Goal: Transaction & Acquisition: Purchase product/service

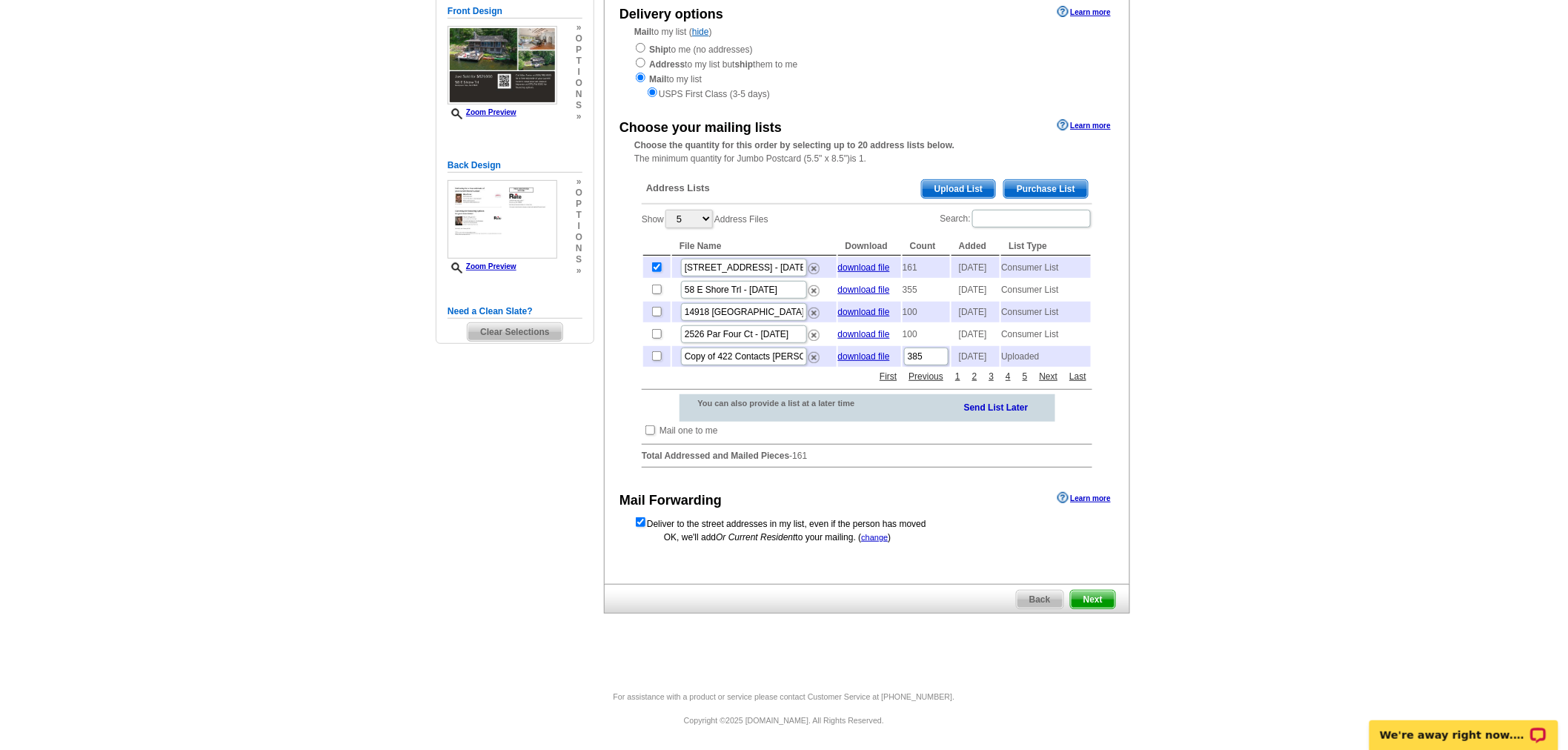
scroll to position [188, 0]
click at [1098, 603] on span "Next" at bounding box center [1093, 599] width 45 height 18
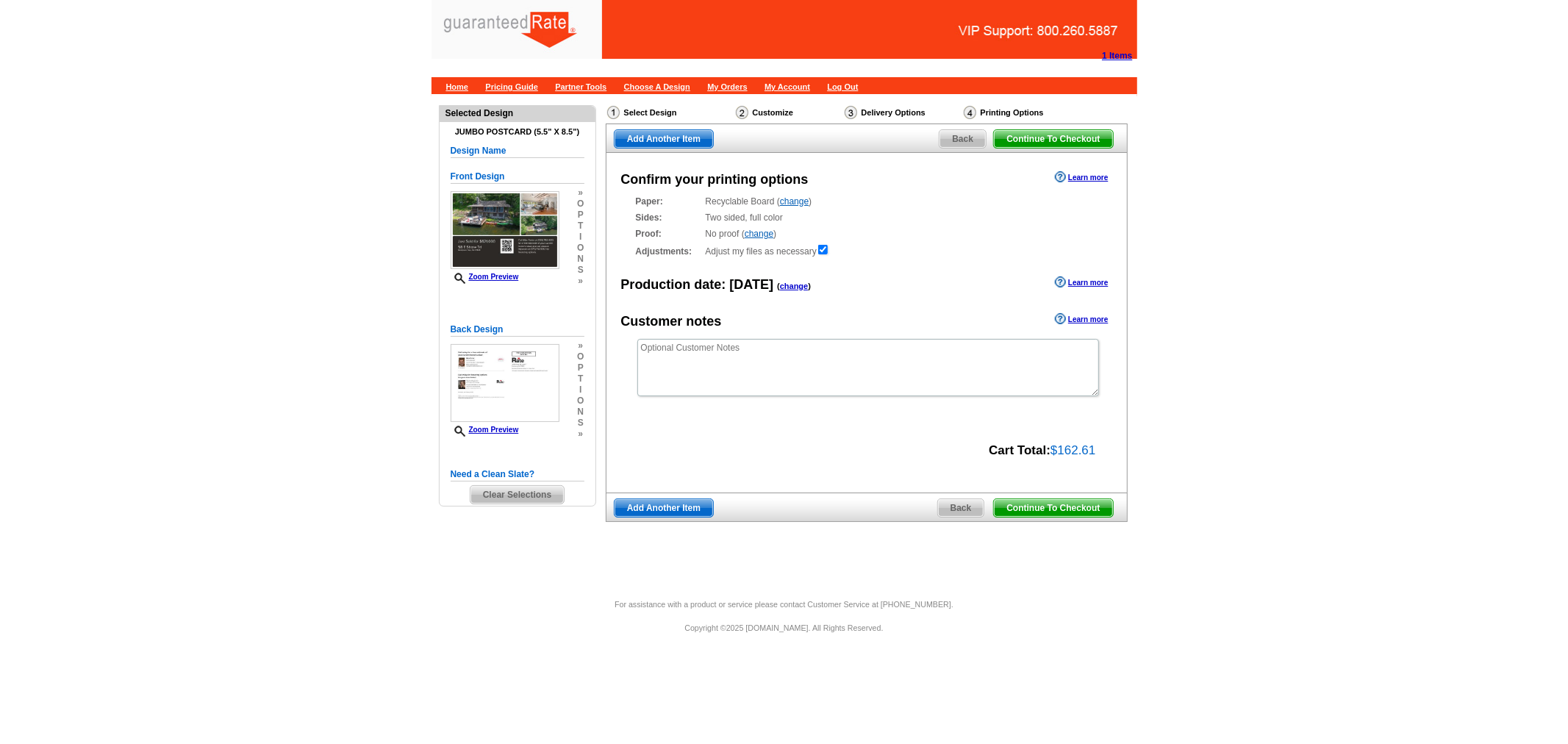
drag, startPoint x: 1066, startPoint y: 516, endPoint x: 987, endPoint y: 741, distance: 238.5
click at [1066, 516] on span "Continue To Checkout" at bounding box center [1053, 507] width 118 height 18
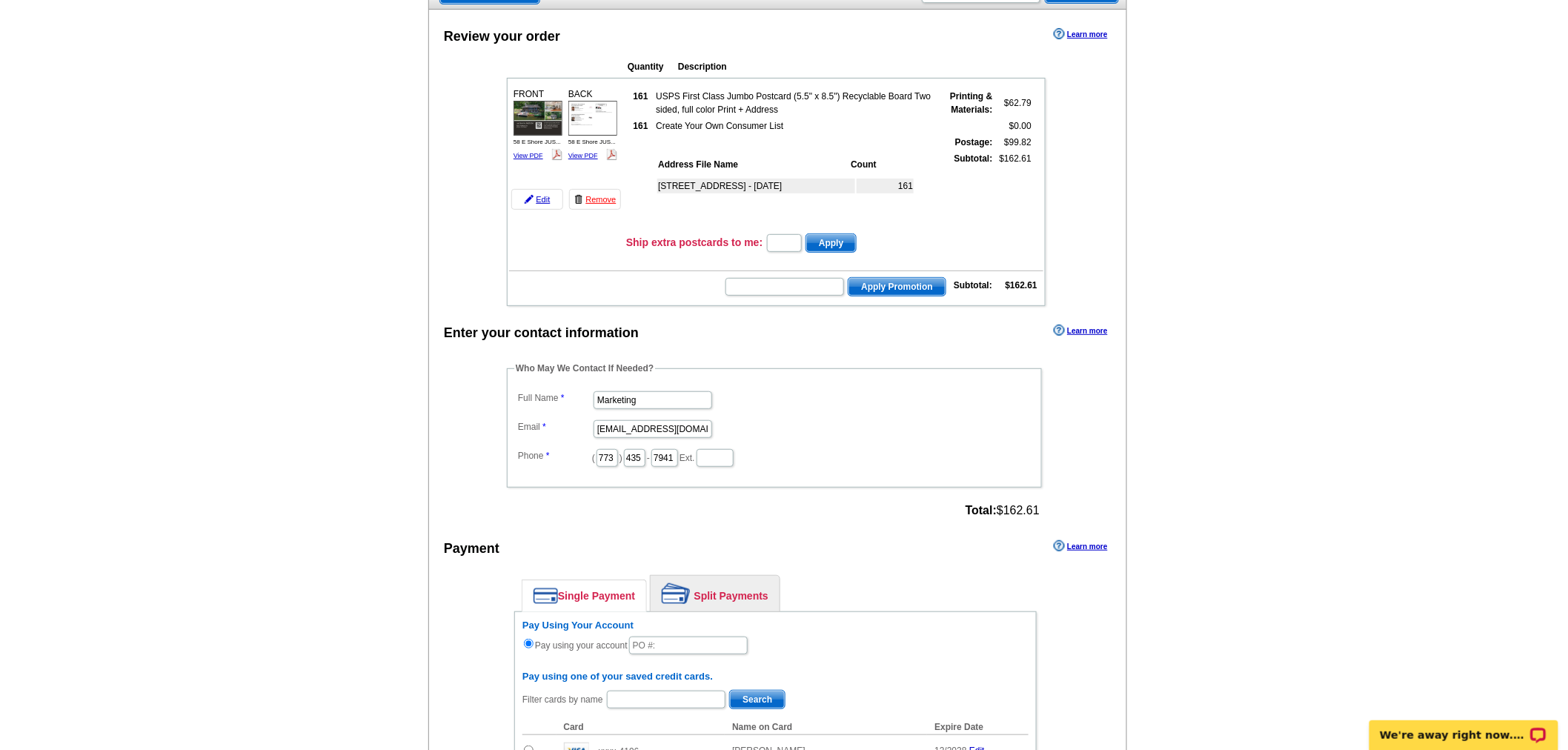
scroll to position [247, 0]
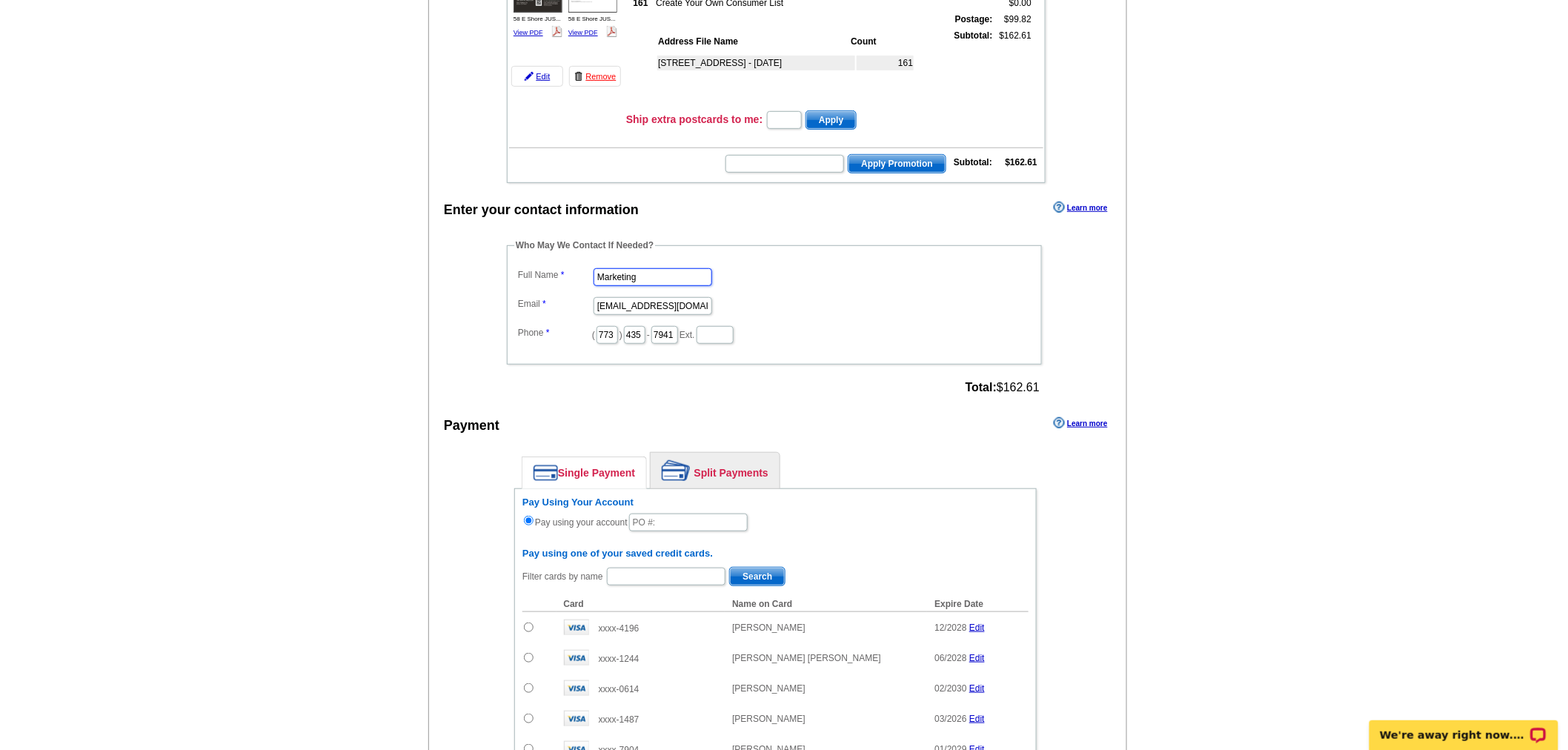
drag, startPoint x: 680, startPoint y: 256, endPoint x: 484, endPoint y: 241, distance: 196.6
click at [484, 241] on div "Who May We Contact If Needed? Full Name Marketing Email marketing@guaranteedrat…" at bounding box center [775, 318] width 597 height 160
type input "Ester Jacobe"
drag, startPoint x: 593, startPoint y: 296, endPoint x: 846, endPoint y: 321, distance: 254.2
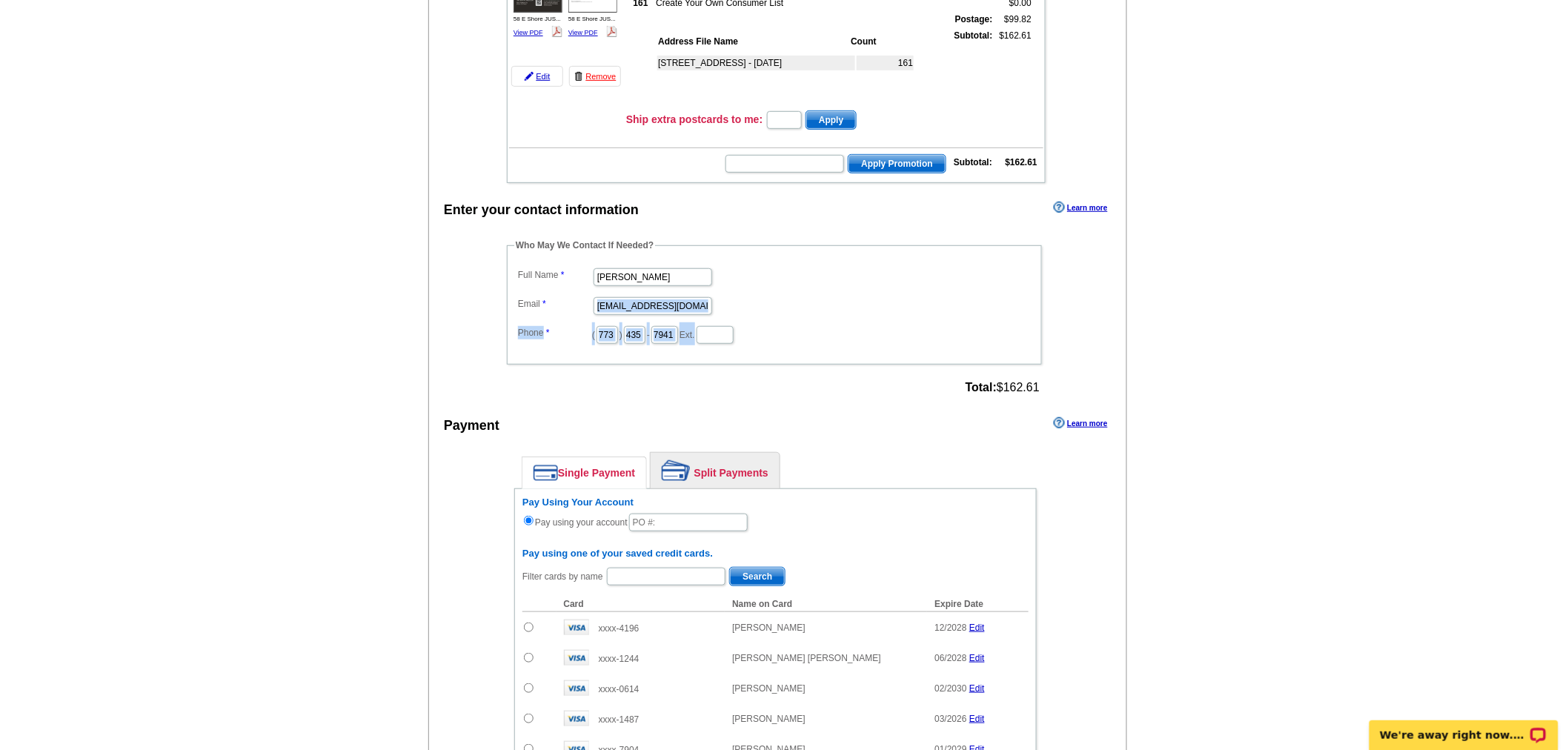
click at [847, 321] on dl "Full Name Ester Jacobe Email marketing@guaranteedrate.com Phone ( 773 ) 435 - 7…" at bounding box center [774, 304] width 520 height 80
click at [846, 322] on dd "( 773 ) 435 - 7941 Ext." at bounding box center [774, 333] width 520 height 23
drag, startPoint x: 596, startPoint y: 290, endPoint x: 744, endPoint y: 301, distance: 148.4
click at [744, 301] on dd "marketing@guaranteedrate.com" at bounding box center [774, 305] width 520 height 23
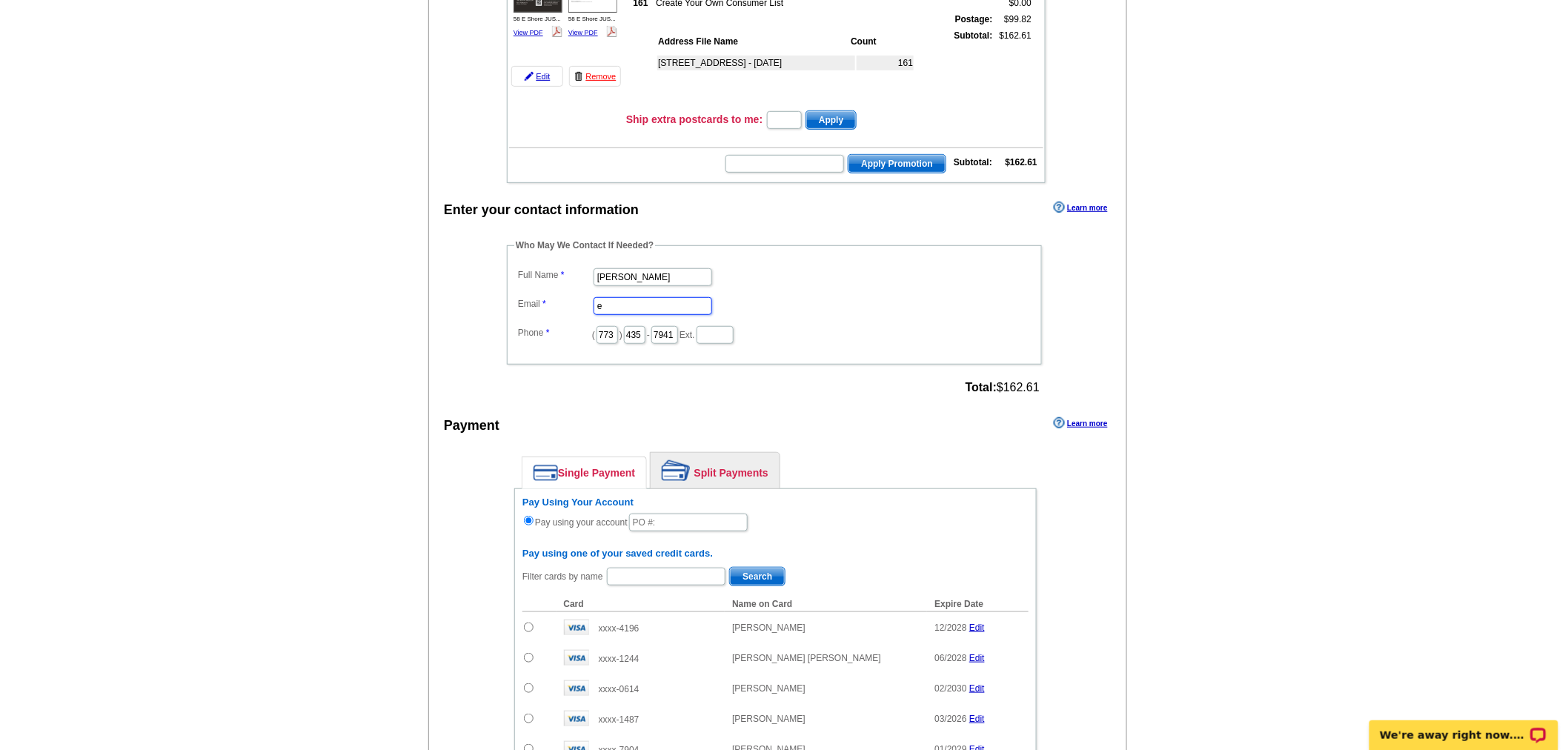
scroll to position [0, 0]
type input "ester.jacobe@rate.com"
drag, startPoint x: 731, startPoint y: 450, endPoint x: 811, endPoint y: 384, distance: 103.7
click at [731, 453] on link "Split Payments" at bounding box center [715, 471] width 129 height 36
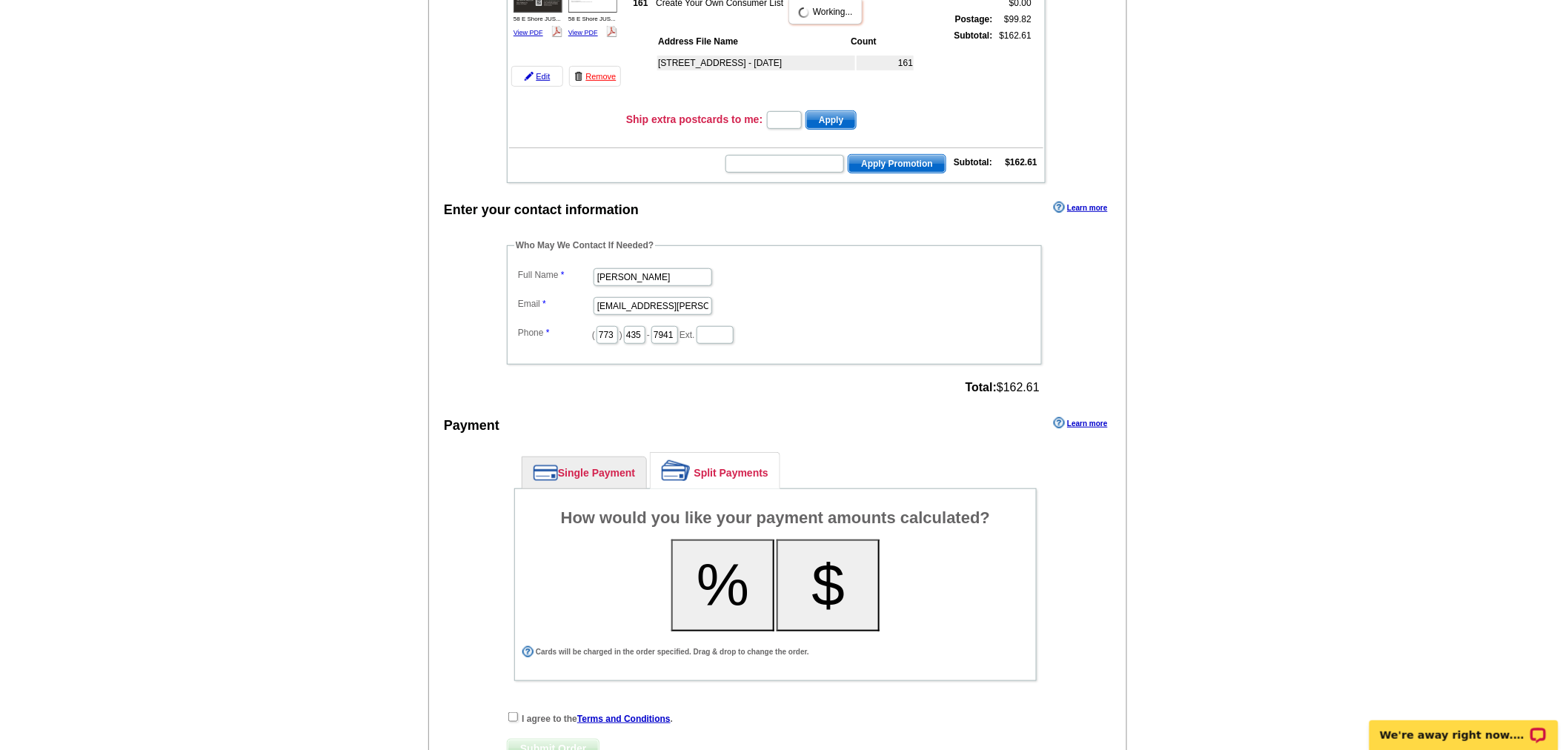
scroll to position [401, 0]
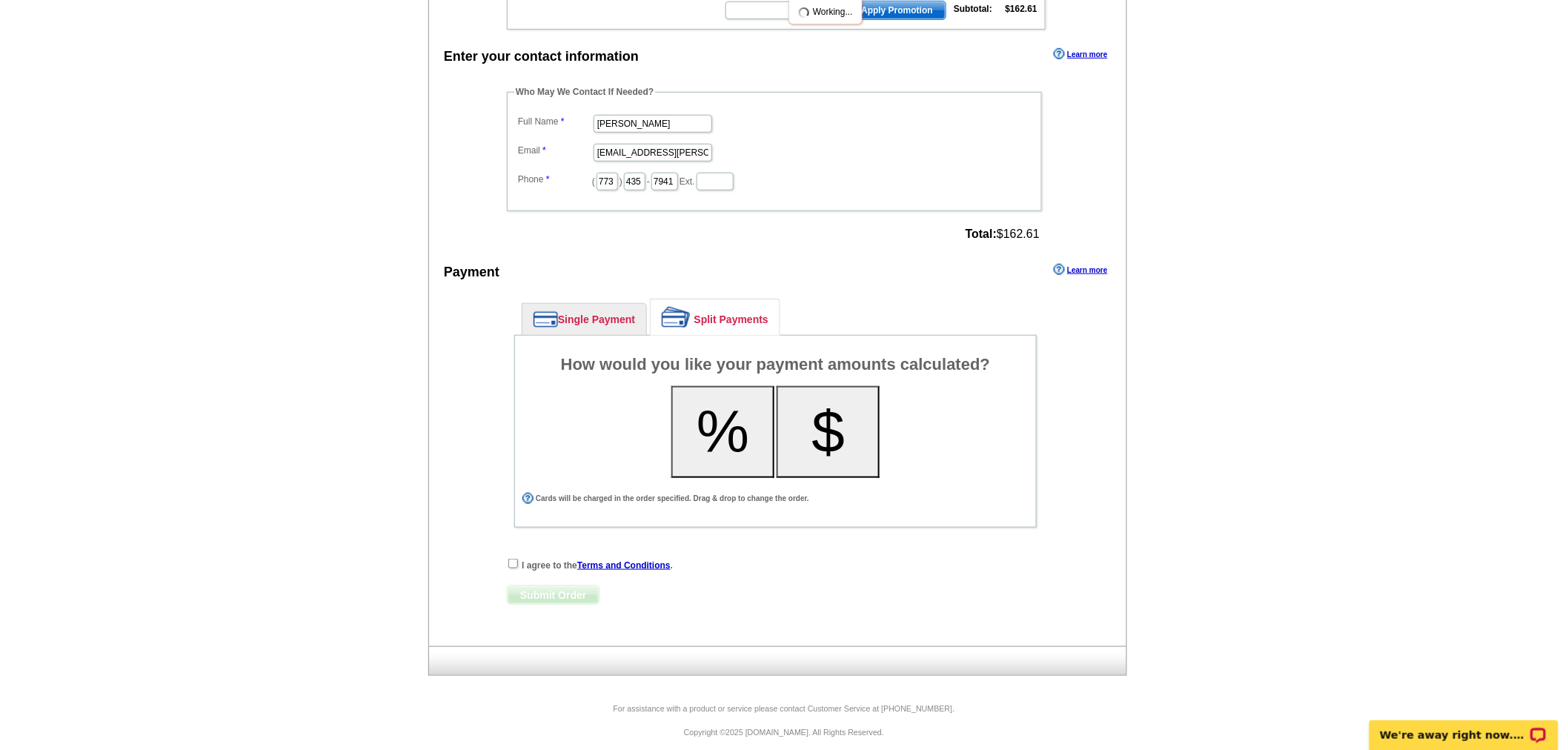
click at [698, 413] on button "%" at bounding box center [722, 432] width 103 height 92
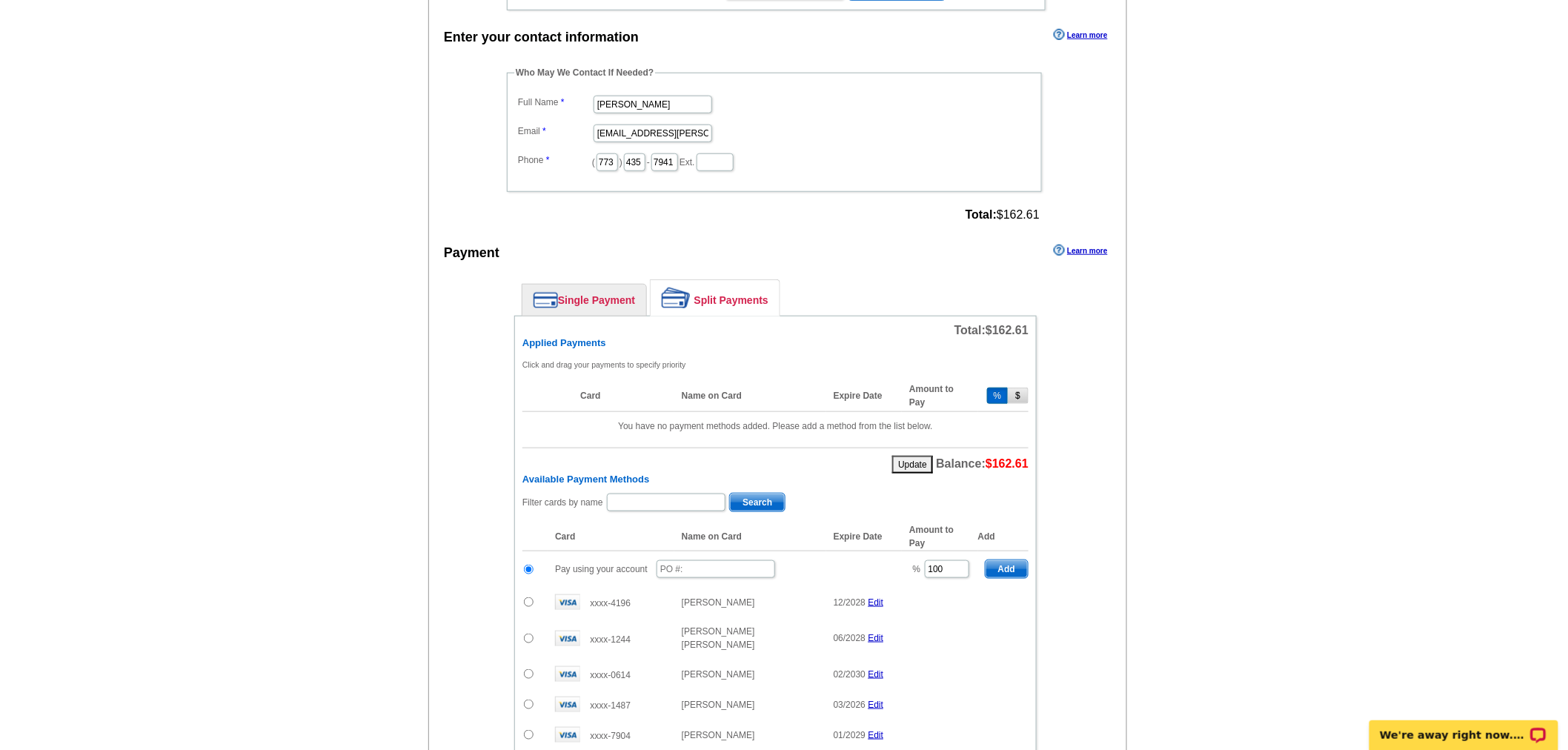
scroll to position [576, 0]
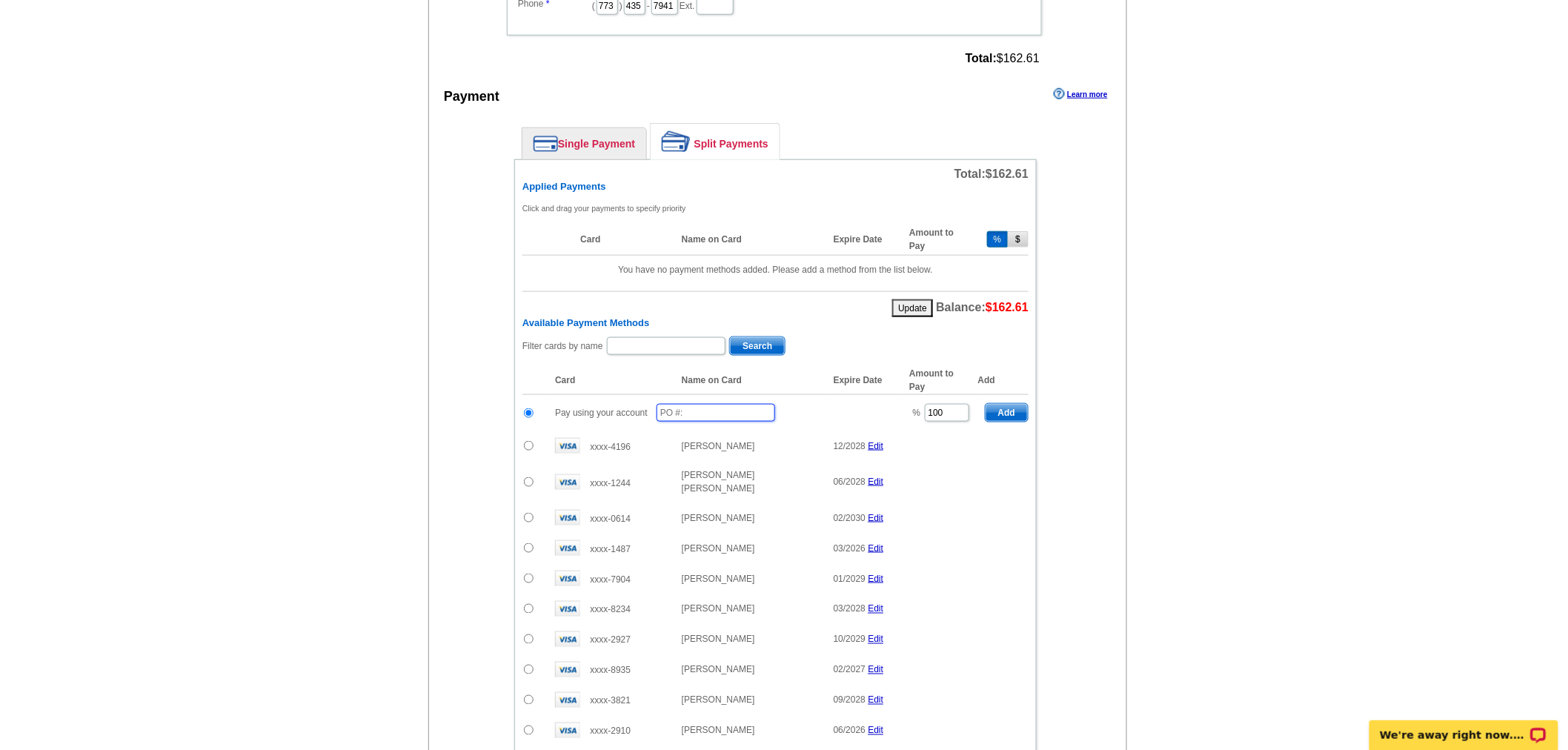
click at [727, 403] on input "text" at bounding box center [715, 412] width 118 height 18
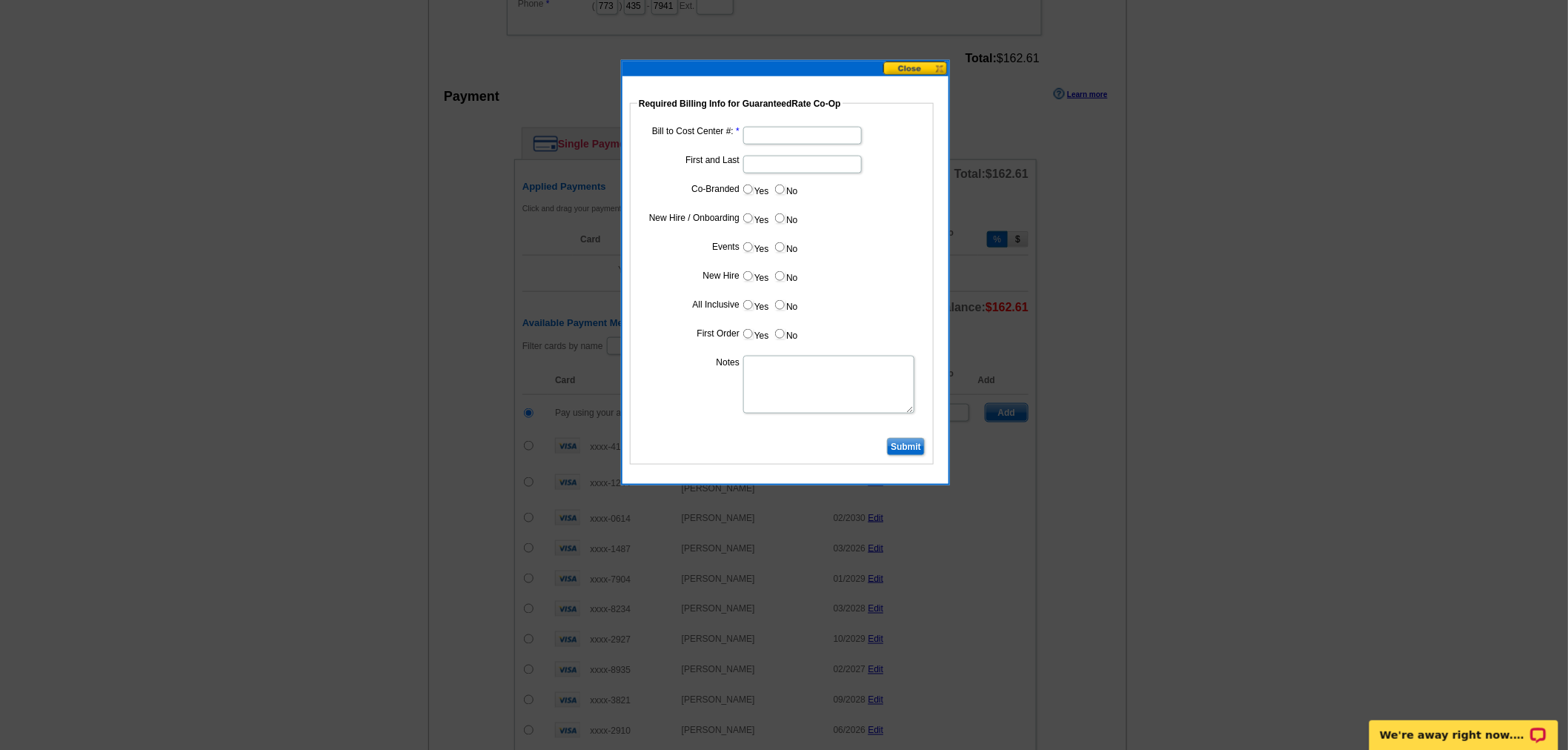
type input "08182025_0846_EJ"
click at [782, 128] on input "Bill to Cost Center #:" at bounding box center [802, 135] width 118 height 18
click at [805, 127] on input "Bill to Cost Center #:" at bounding box center [802, 135] width 118 height 18
type input "1600"
click at [798, 160] on input "First and Last" at bounding box center [802, 164] width 118 height 18
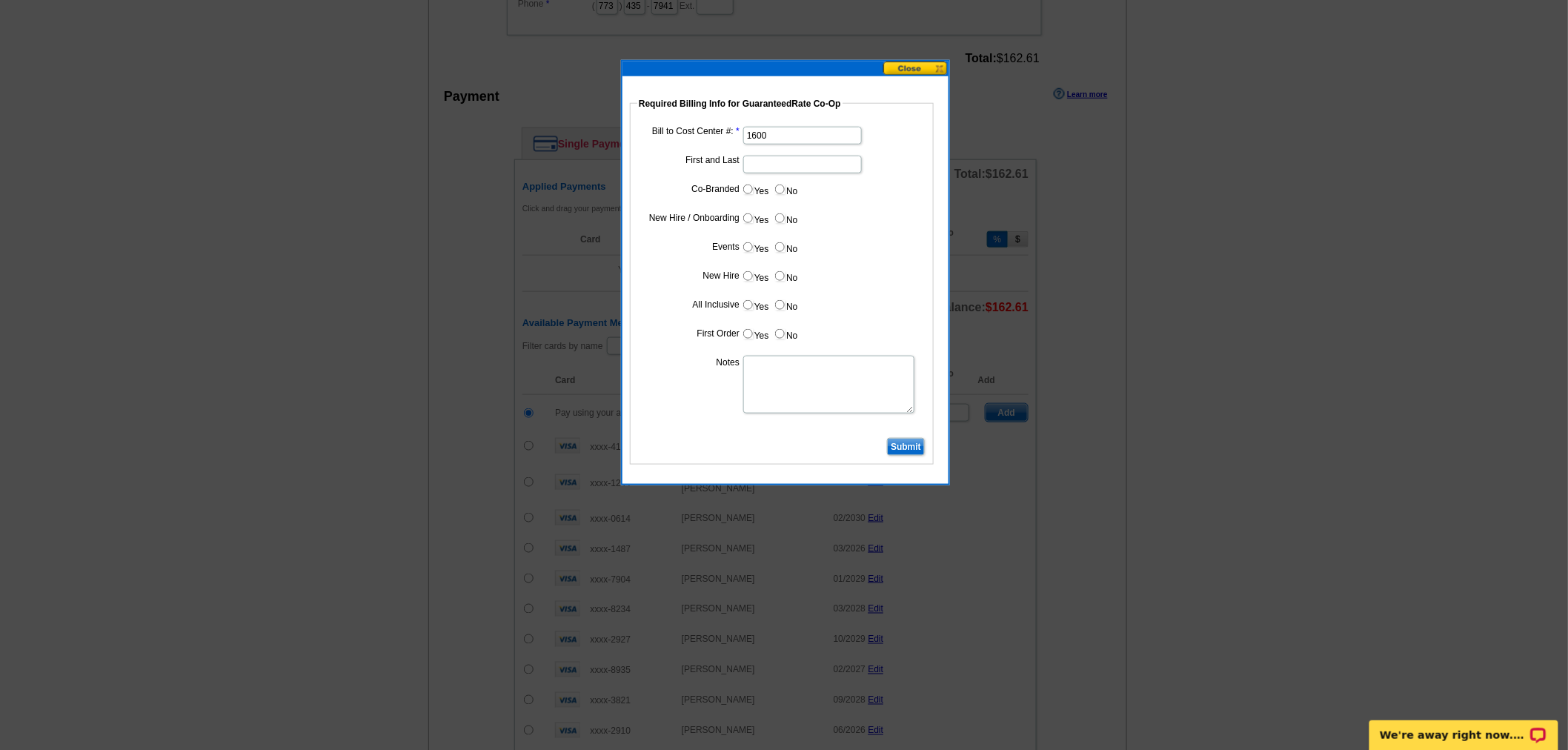
type input "Jessica Imparato"
click at [751, 193] on label "Yes" at bounding box center [755, 189] width 27 height 17
click at [751, 193] on input "Yes" at bounding box center [748, 189] width 9 height 9
radio input "true"
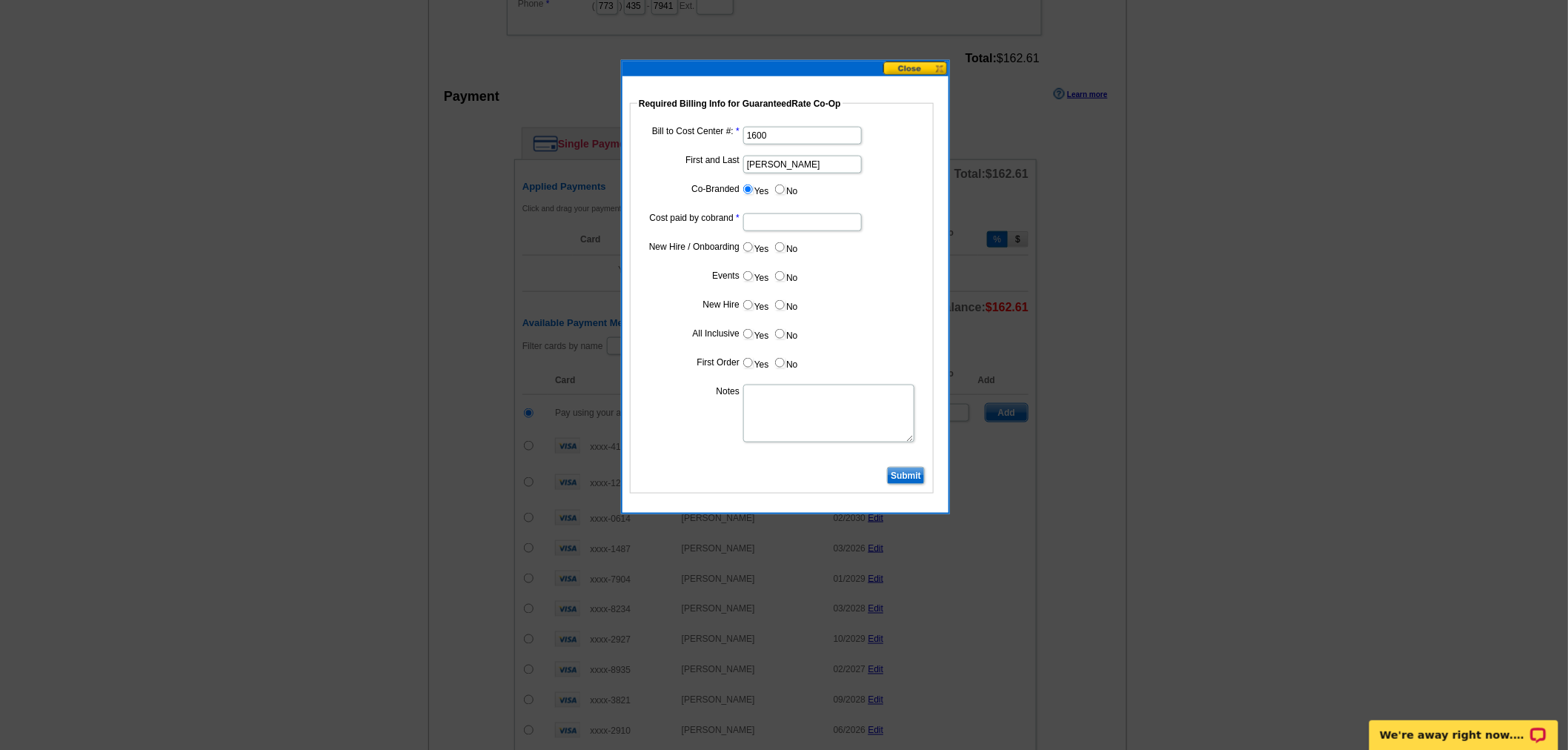
click at [802, 213] on input "Cost paid by cobrand" at bounding box center [802, 222] width 118 height 18
type input "50%"
click at [788, 244] on label "No" at bounding box center [785, 247] width 24 height 17
click at [785, 244] on input "No" at bounding box center [779, 247] width 9 height 9
radio input "true"
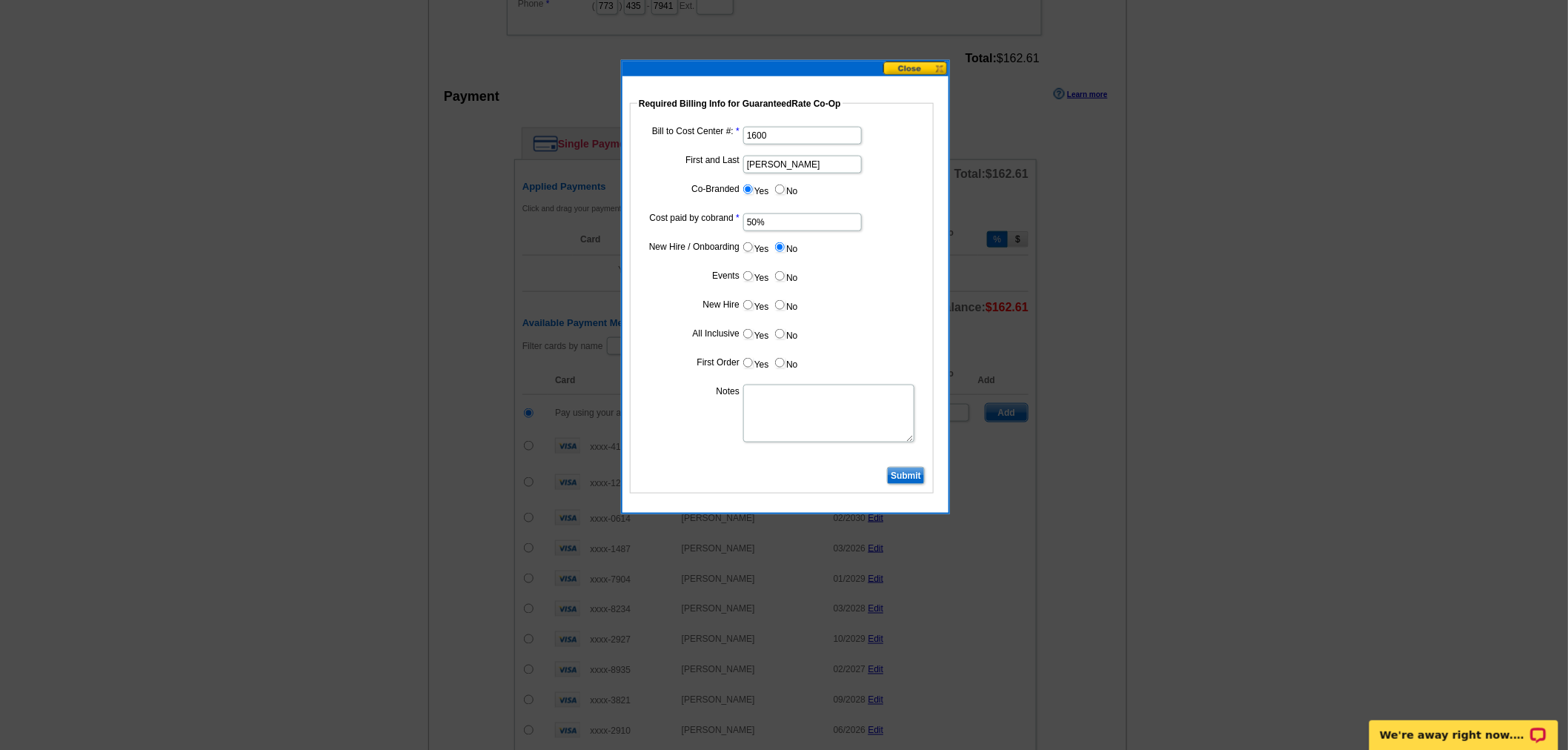
click at [781, 271] on input "No" at bounding box center [779, 276] width 9 height 9
radio input "true"
click at [783, 306] on input "No" at bounding box center [779, 305] width 9 height 9
radio input "true"
click at [782, 329] on input "No" at bounding box center [779, 333] width 9 height 9
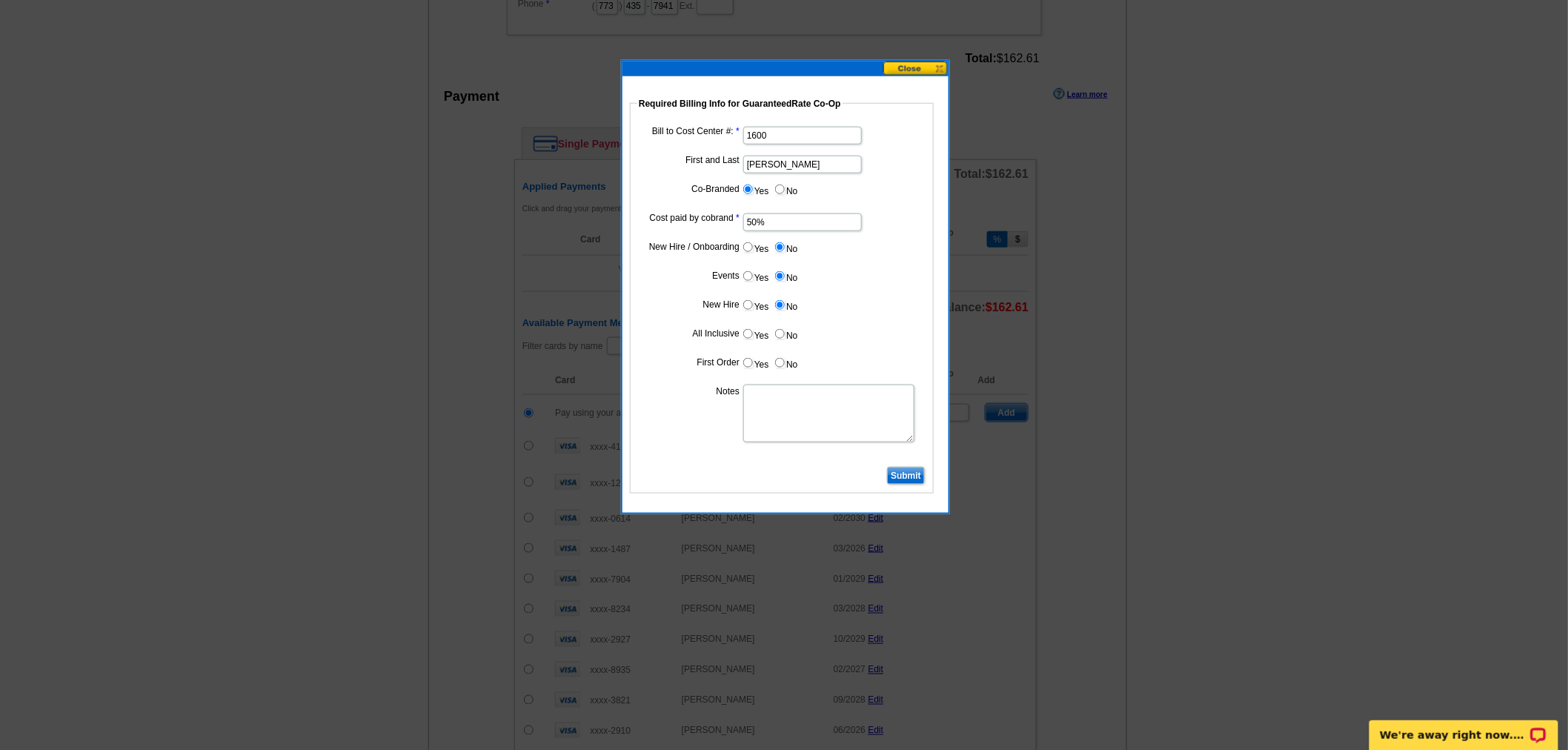
radio input "true"
click at [785, 368] on dd "Yes No" at bounding box center [781, 366] width 289 height 23
click at [785, 366] on label "No" at bounding box center [785, 363] width 24 height 17
click at [785, 366] on input "No" at bounding box center [779, 363] width 9 height 9
radio input "true"
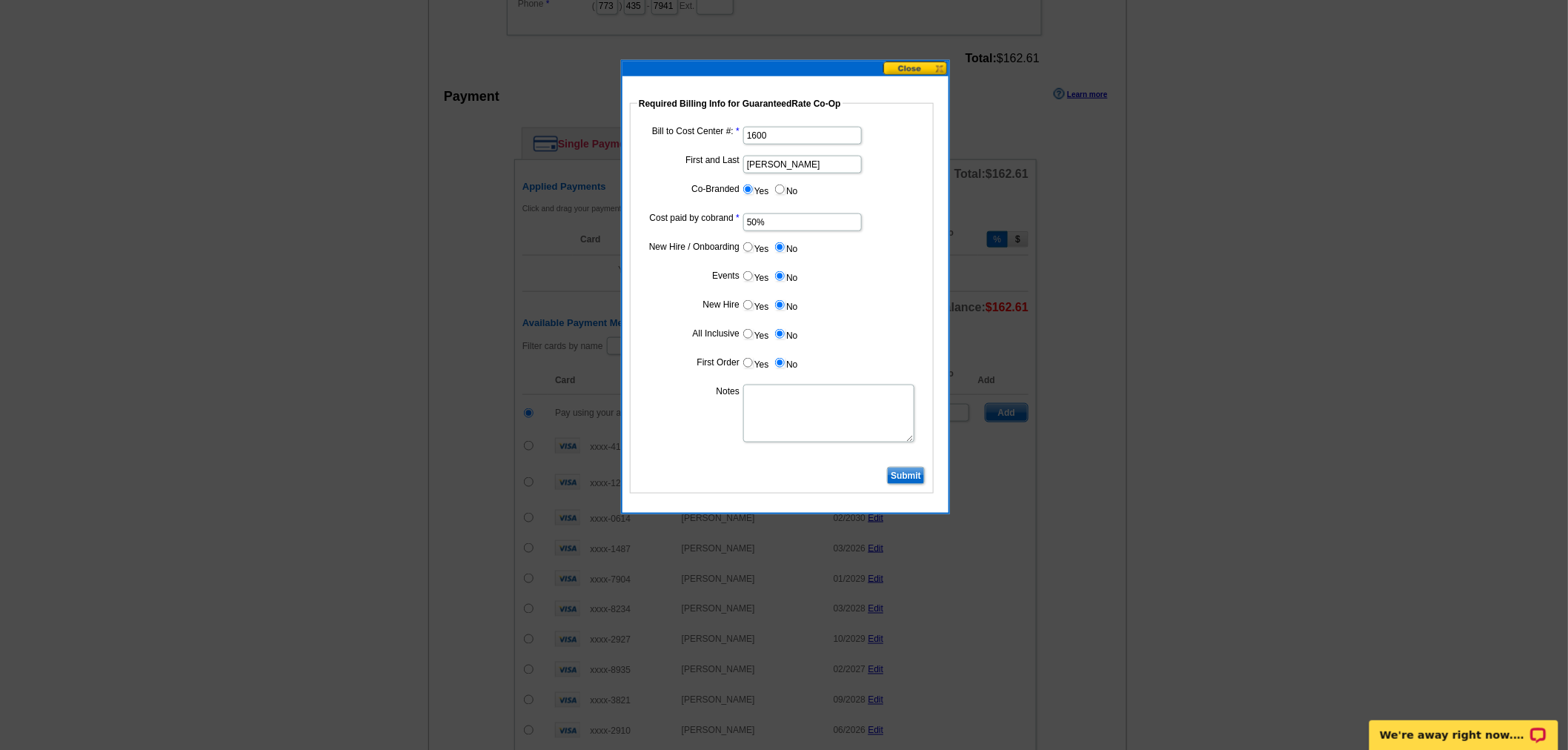
click at [789, 404] on textarea "Notes" at bounding box center [829, 413] width 171 height 58
type textarea "Bill 50% to VP Jessica Imparato CC: 1600"
click at [914, 476] on input "Submit" at bounding box center [906, 475] width 38 height 18
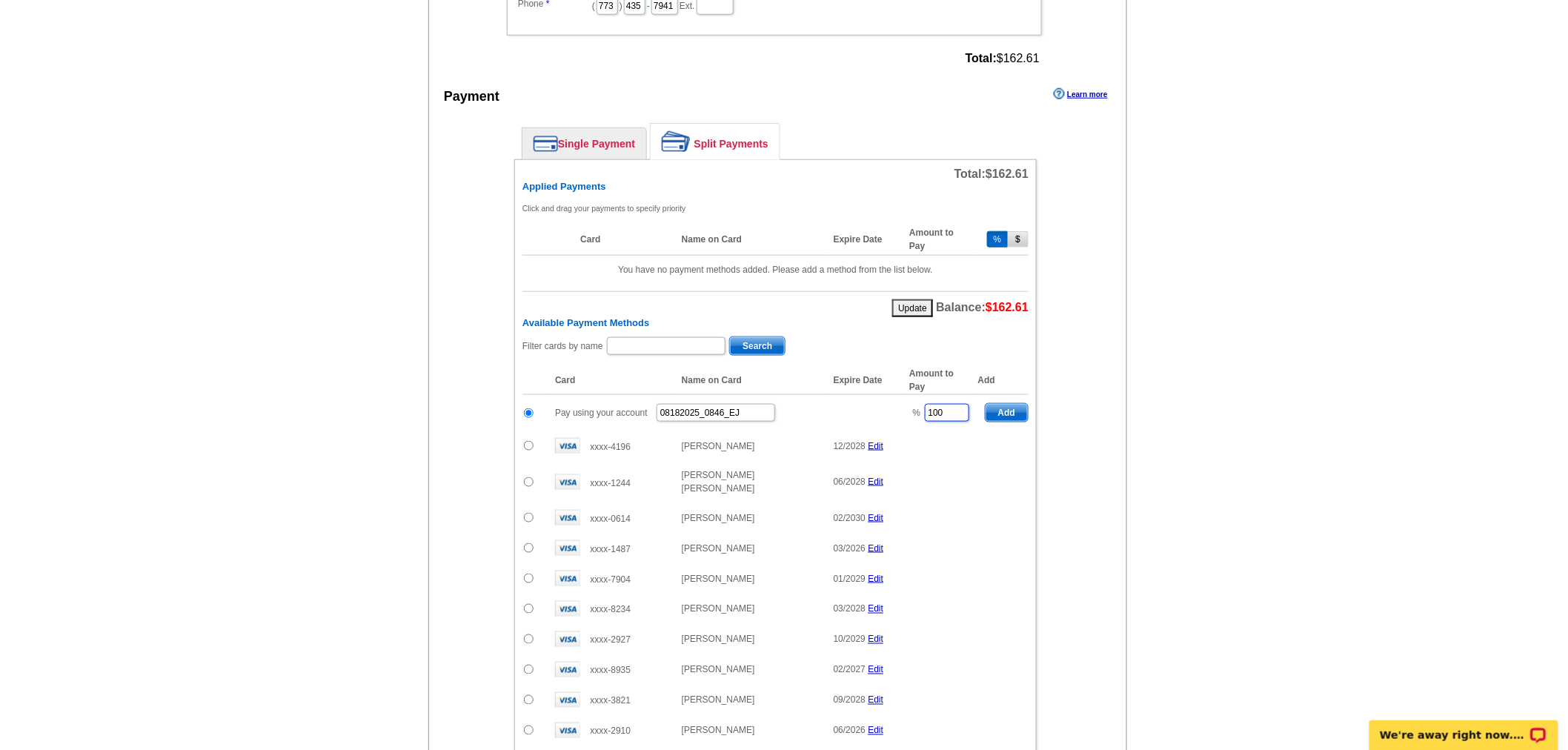
drag, startPoint x: 930, startPoint y: 401, endPoint x: 702, endPoint y: 376, distance: 229.4
click at [694, 373] on table "Card Name on Card Expire Date Amount to Pay Add Pay using your account 08182025…" at bounding box center [775, 556] width 506 height 380
click at [1010, 403] on span "Add" at bounding box center [1007, 412] width 43 height 18
type input "100"
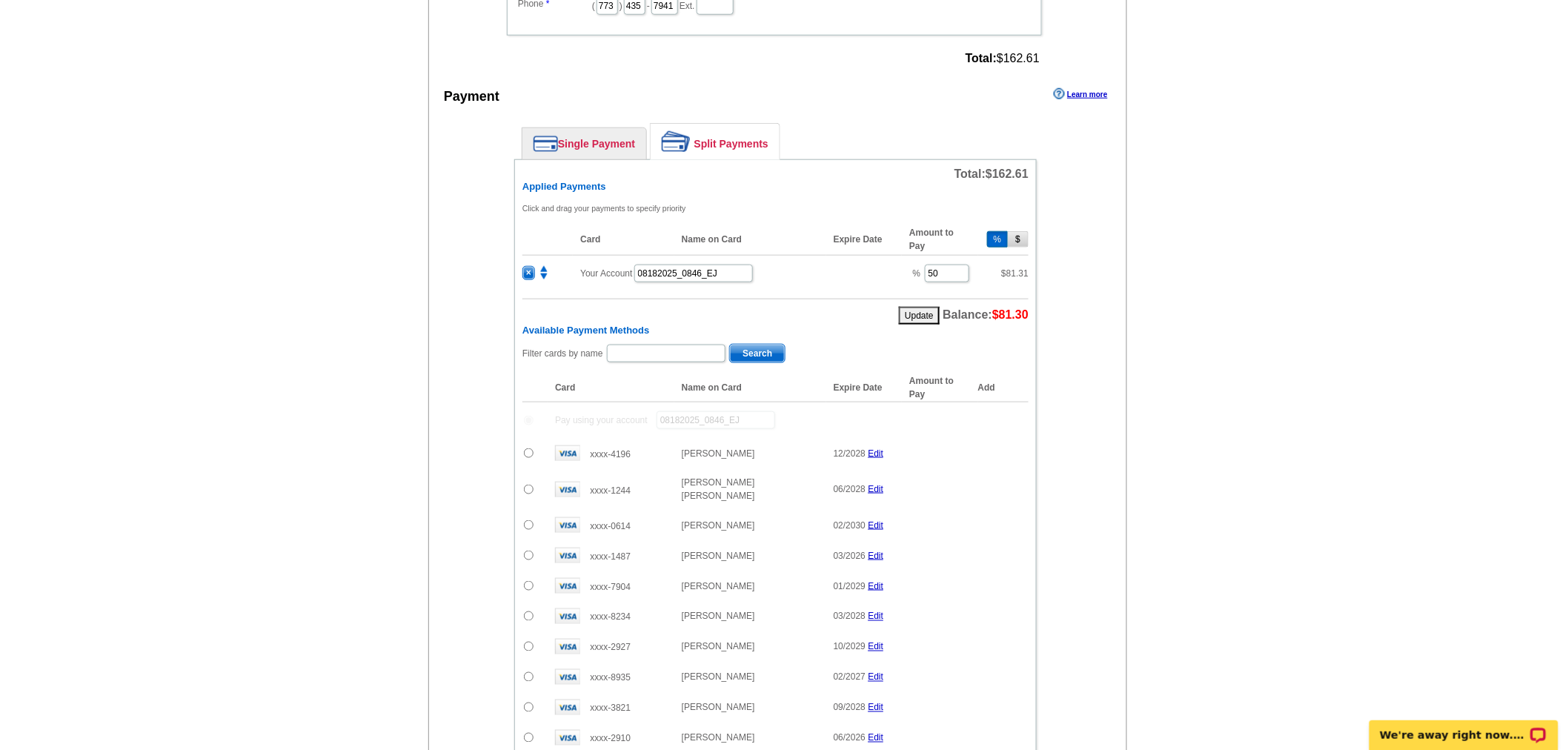
radio input "false"
click at [649, 345] on input "text" at bounding box center [666, 353] width 118 height 18
type input "porter"
click at [759, 345] on span "Search" at bounding box center [757, 353] width 55 height 18
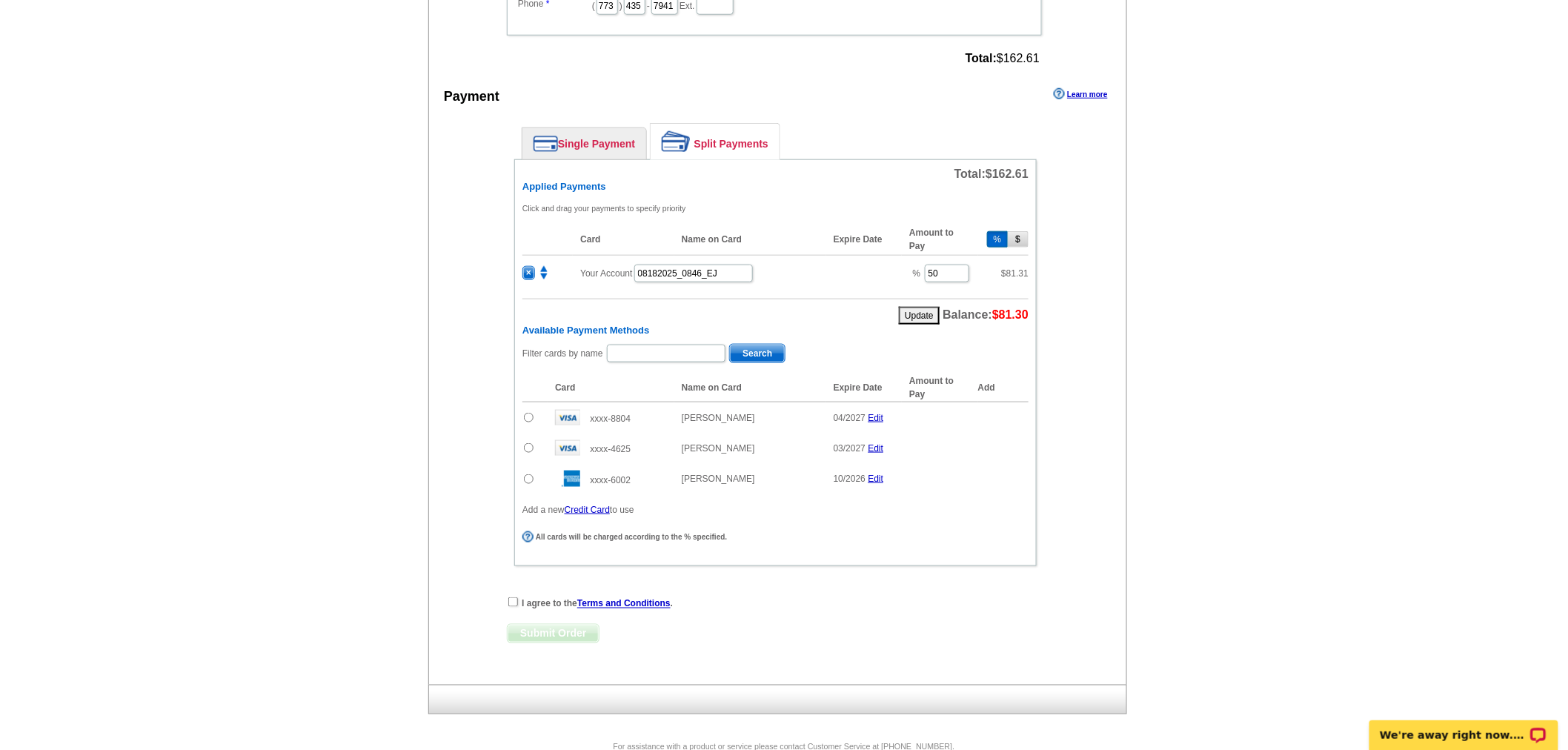
click at [529, 413] on input "radio" at bounding box center [528, 418] width 9 height 9
click at [1013, 411] on span "Add" at bounding box center [1007, 420] width 43 height 18
radio input "false"
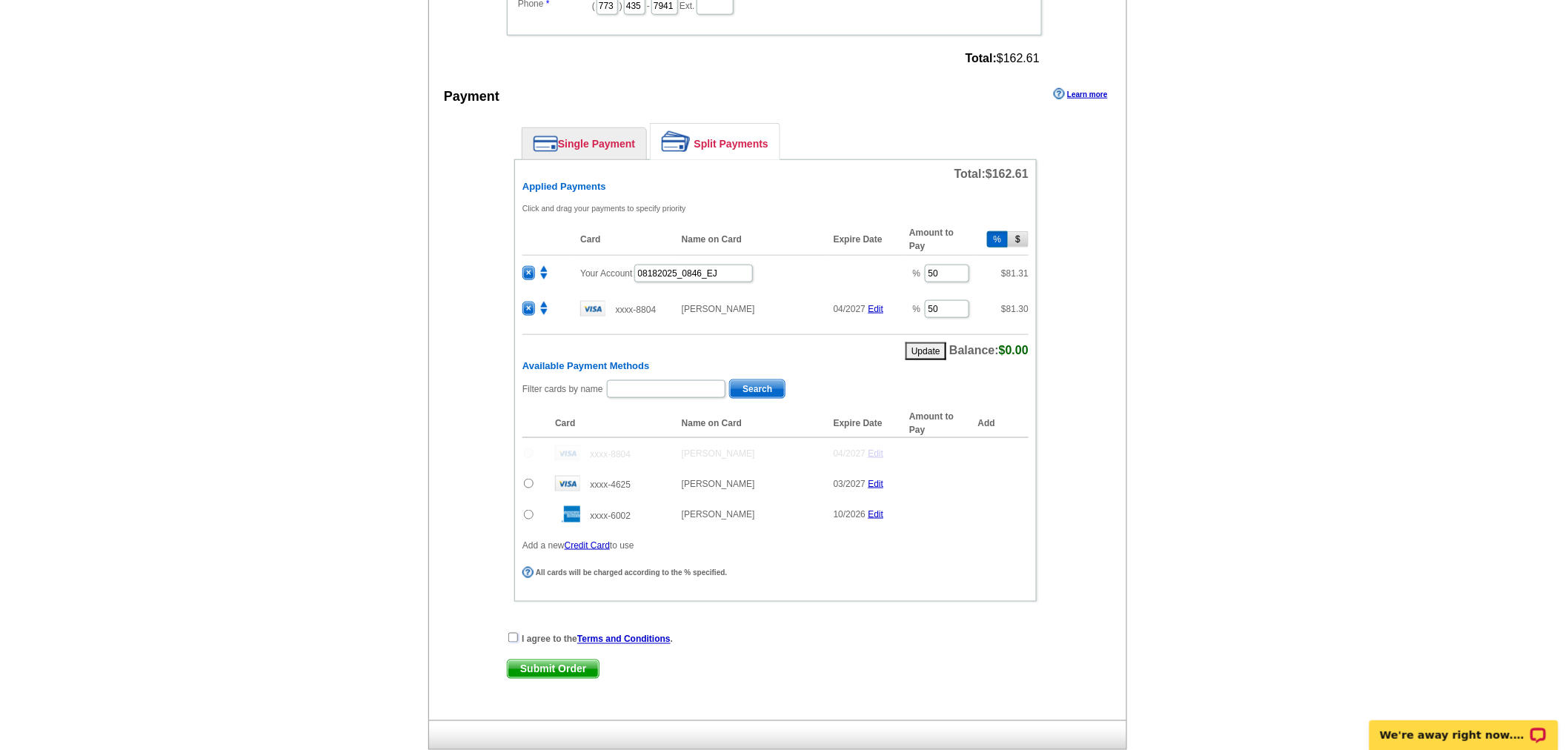
click at [512, 633] on input "checkbox" at bounding box center [513, 637] width 9 height 9
checkbox input "true"
click at [559, 666] on span "Submit Order" at bounding box center [553, 669] width 91 height 18
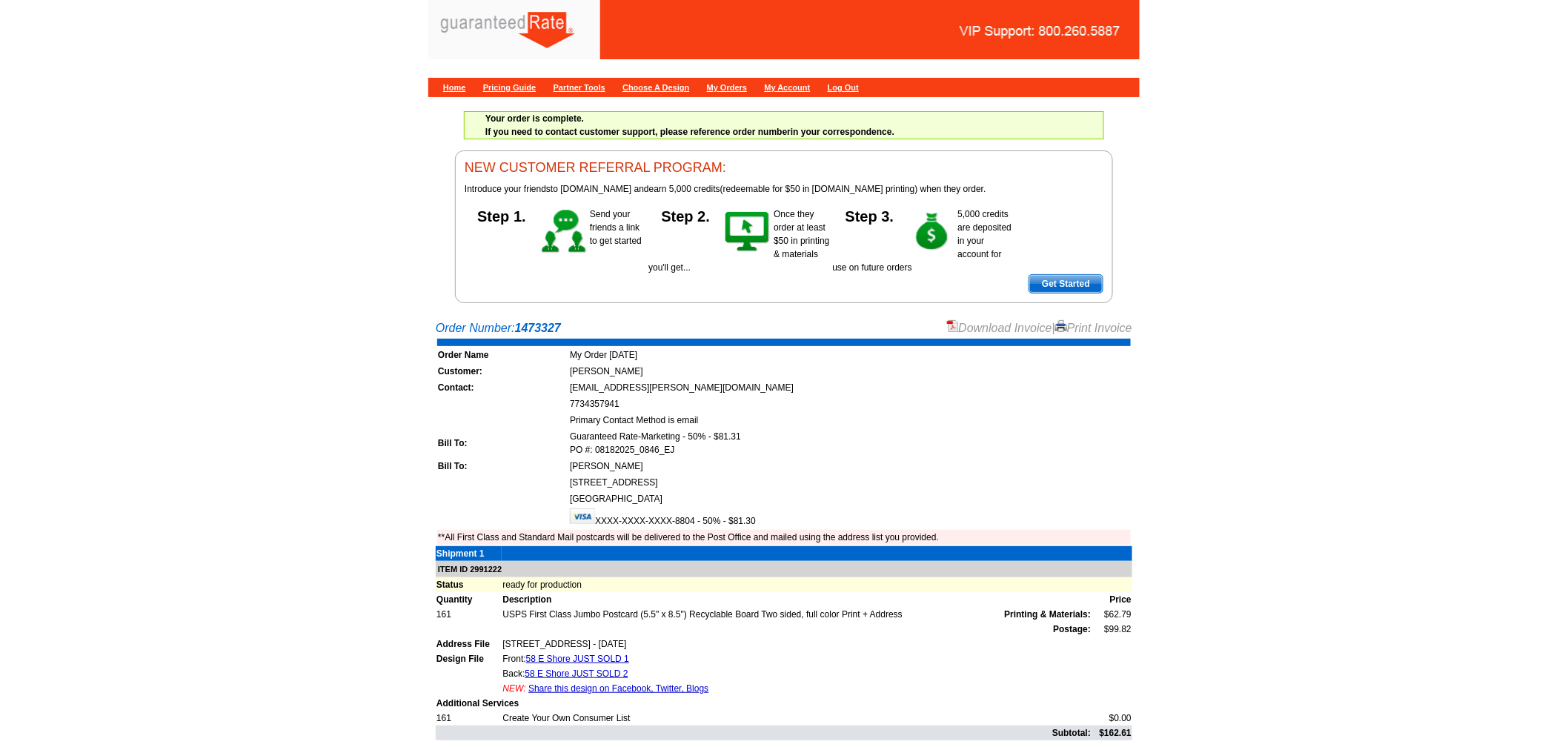
click at [1020, 329] on link "Download Invoice" at bounding box center [999, 328] width 105 height 12
click at [450, 86] on link "Home" at bounding box center [454, 87] width 23 height 9
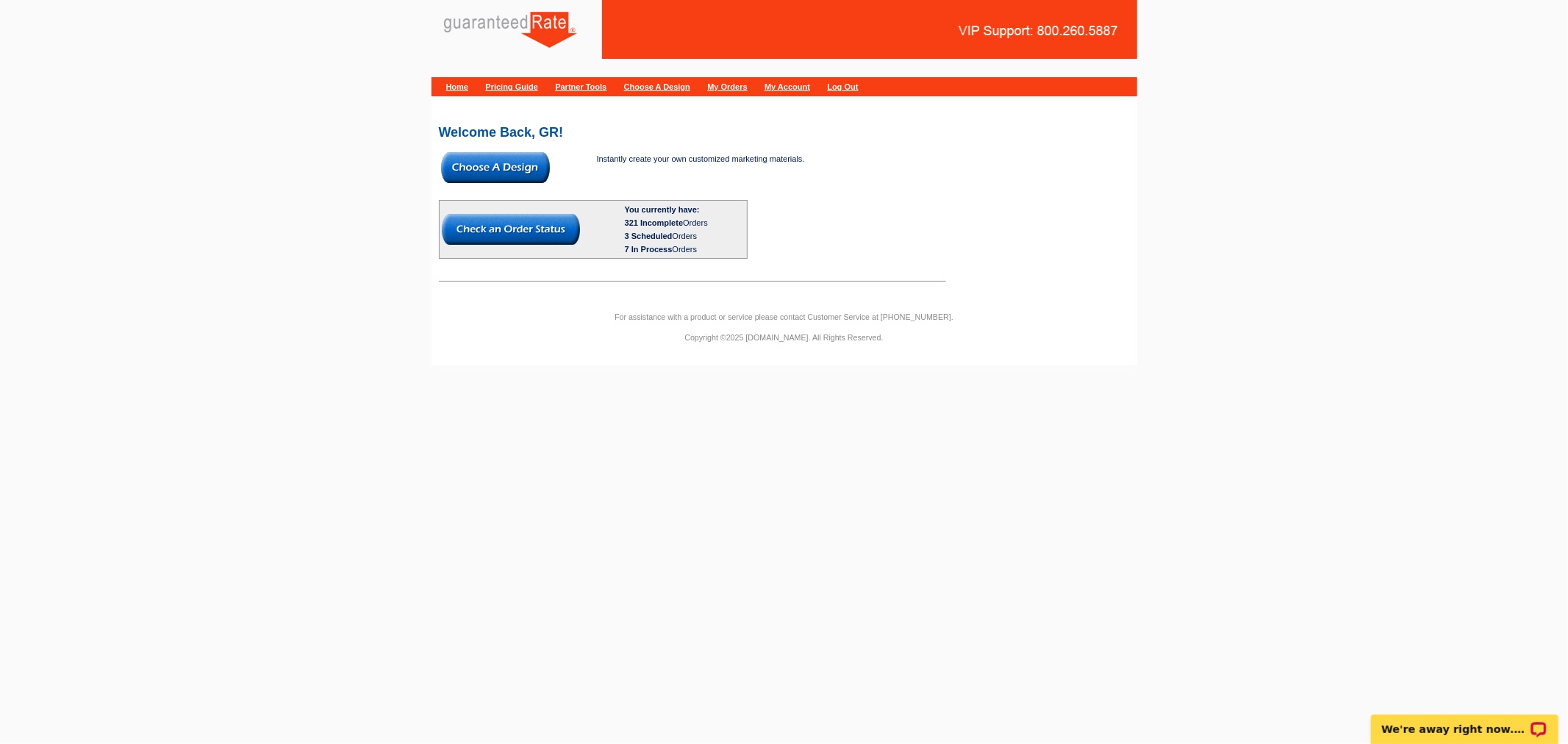
click at [450, 214] on img at bounding box center [510, 229] width 138 height 31
click at [489, 162] on img at bounding box center [495, 167] width 109 height 31
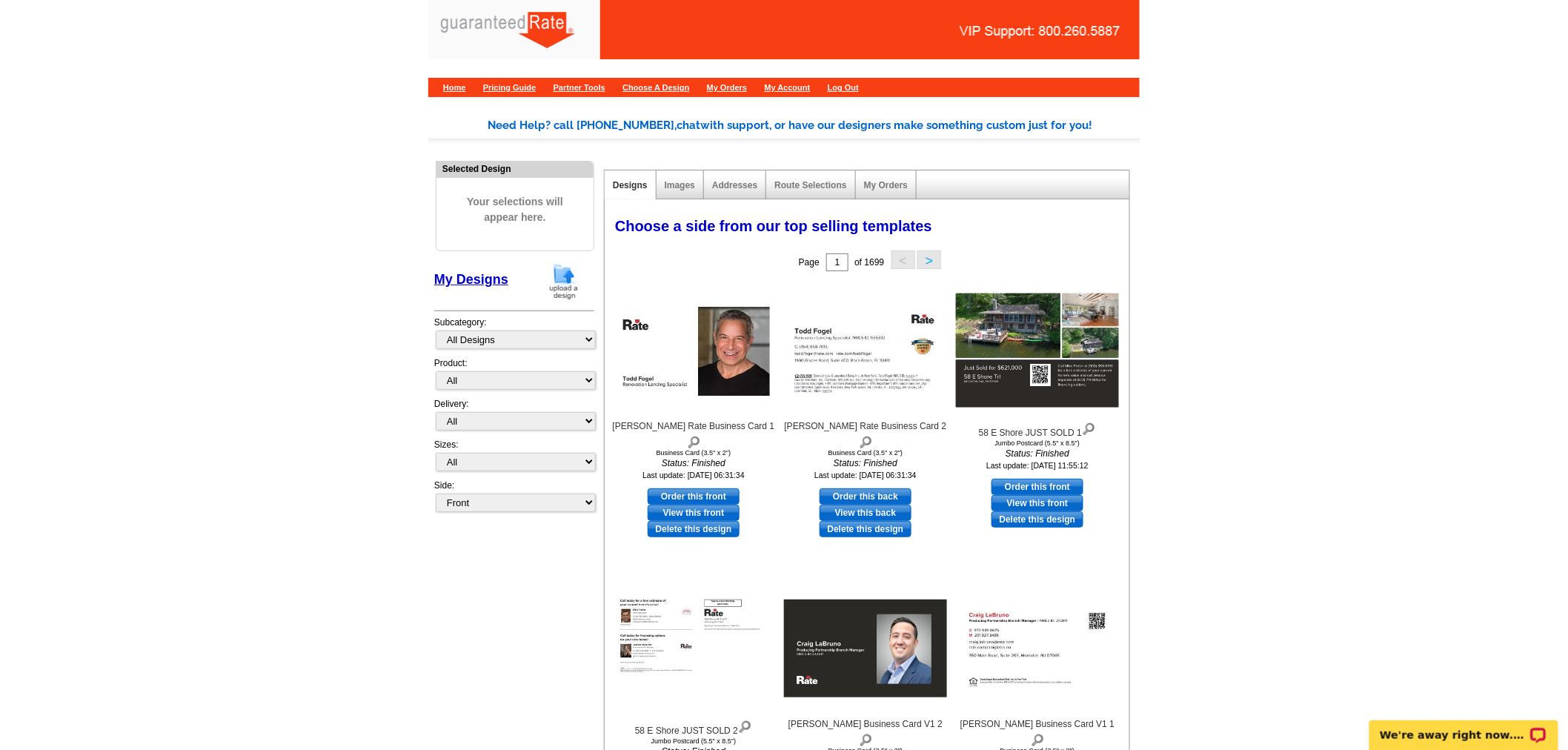
click at [568, 290] on img at bounding box center [563, 281] width 39 height 38
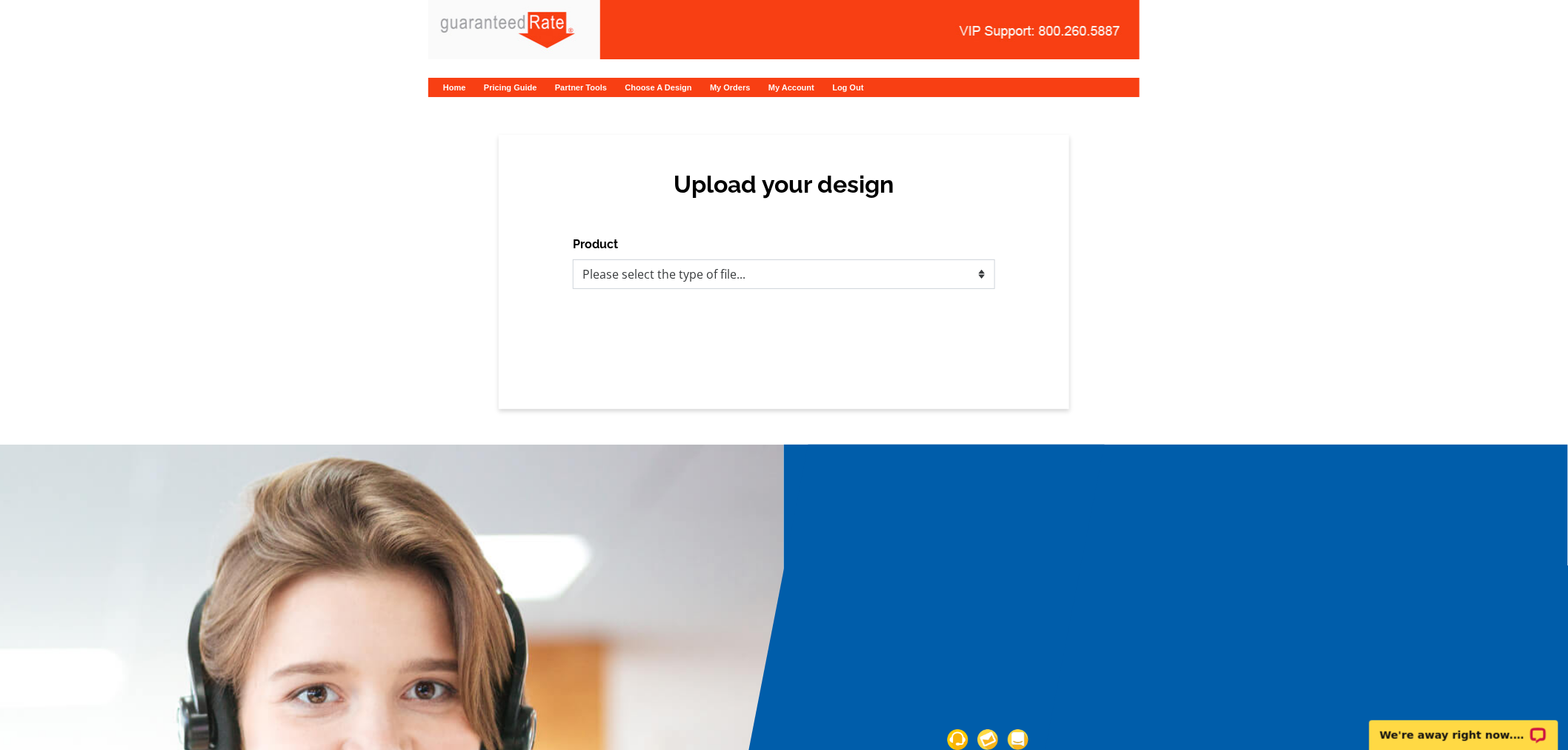
click at [712, 271] on select "Please select the type of file... Postcards Calendars Business Cards Letters an…" at bounding box center [784, 274] width 422 height 29
select select "1"
click at [573, 259] on select "Please select the type of file... Postcards Calendars Business Cards Letters an…" at bounding box center [784, 274] width 422 height 29
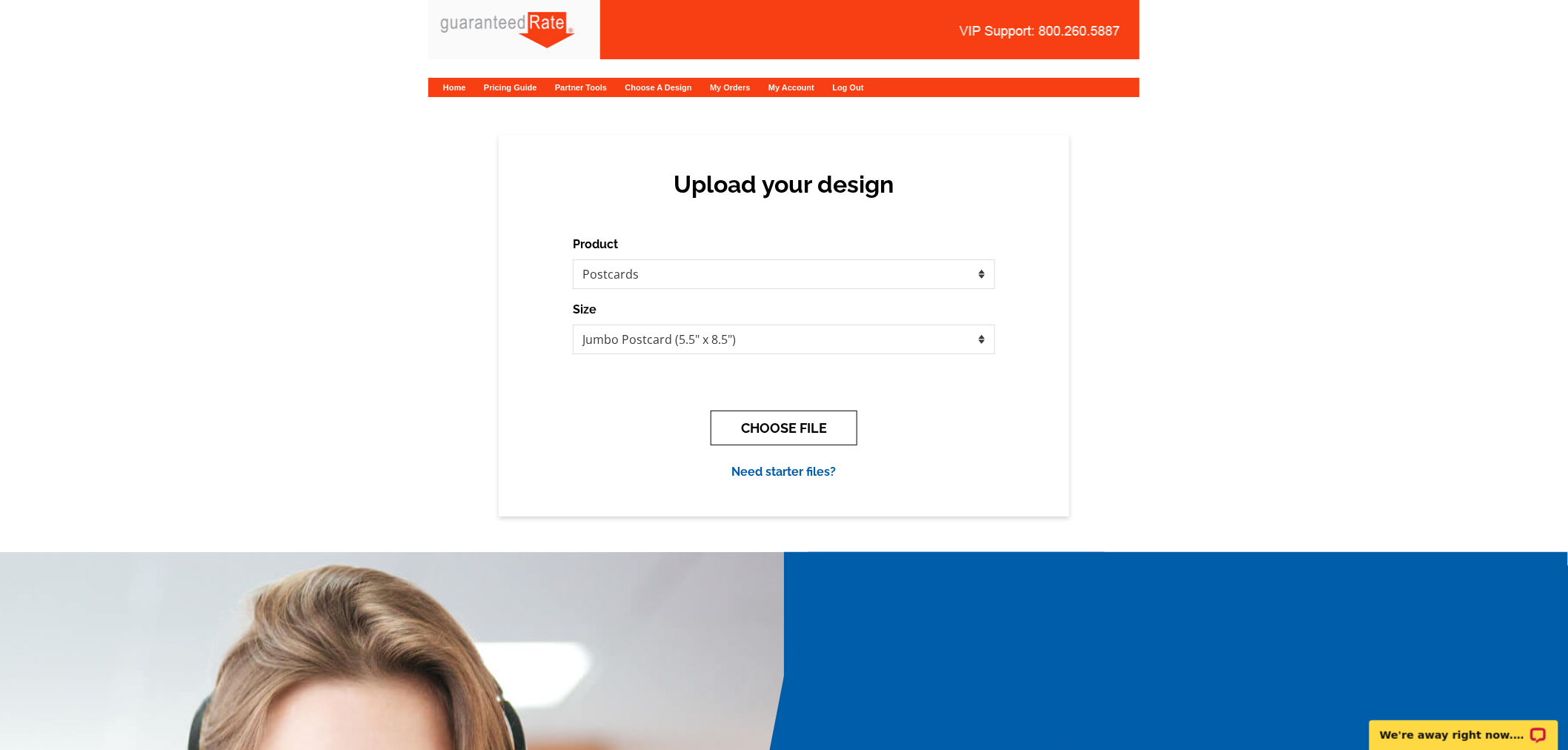
click at [781, 431] on button "CHOOSE FILE" at bounding box center [783, 427] width 147 height 35
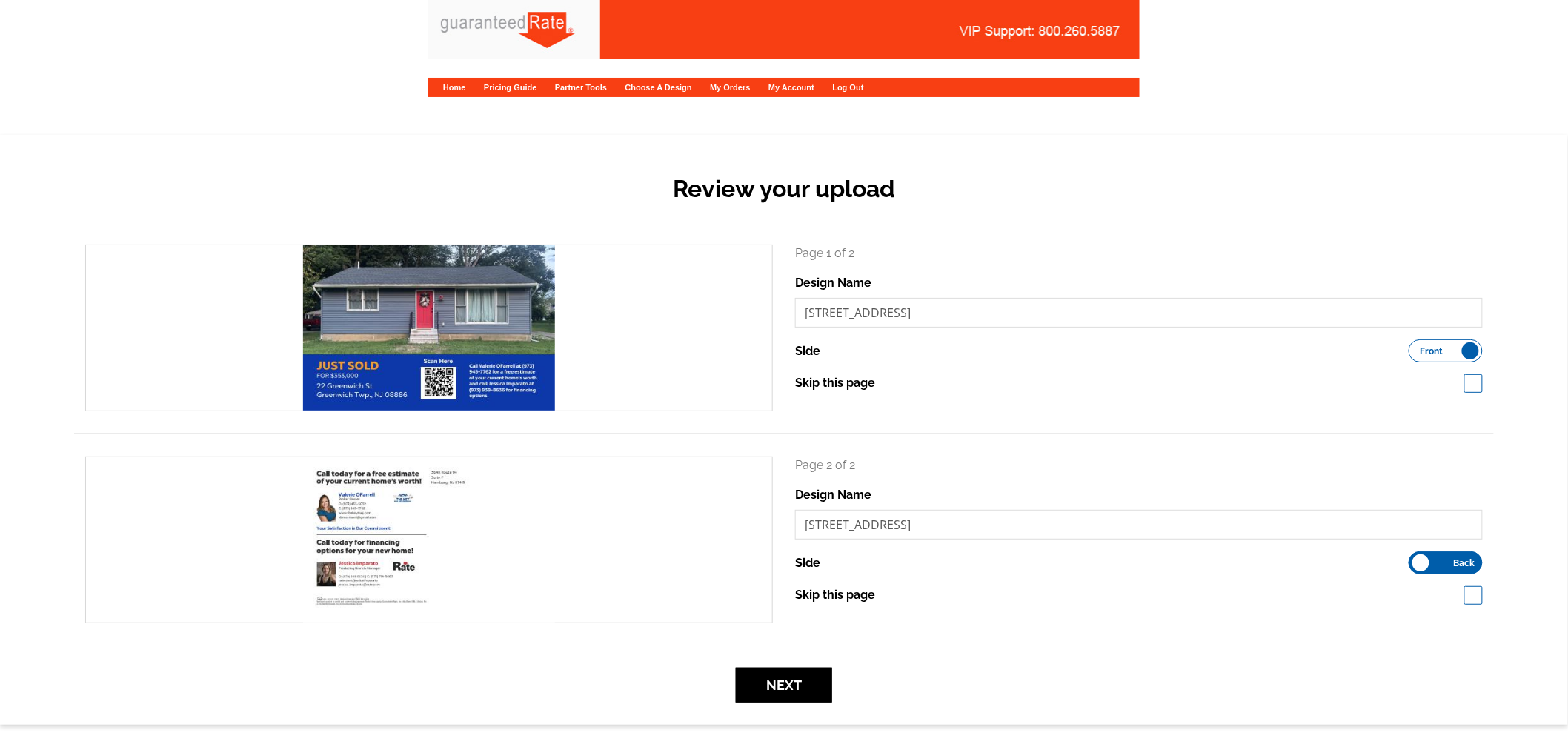
click at [832, 676] on div "Next" at bounding box center [783, 685] width 1419 height 35
click at [823, 676] on button "Next" at bounding box center [784, 685] width 97 height 35
click at [736, 668] on button "Next" at bounding box center [784, 685] width 97 height 35
click at [806, 688] on button "Next" at bounding box center [784, 685] width 97 height 35
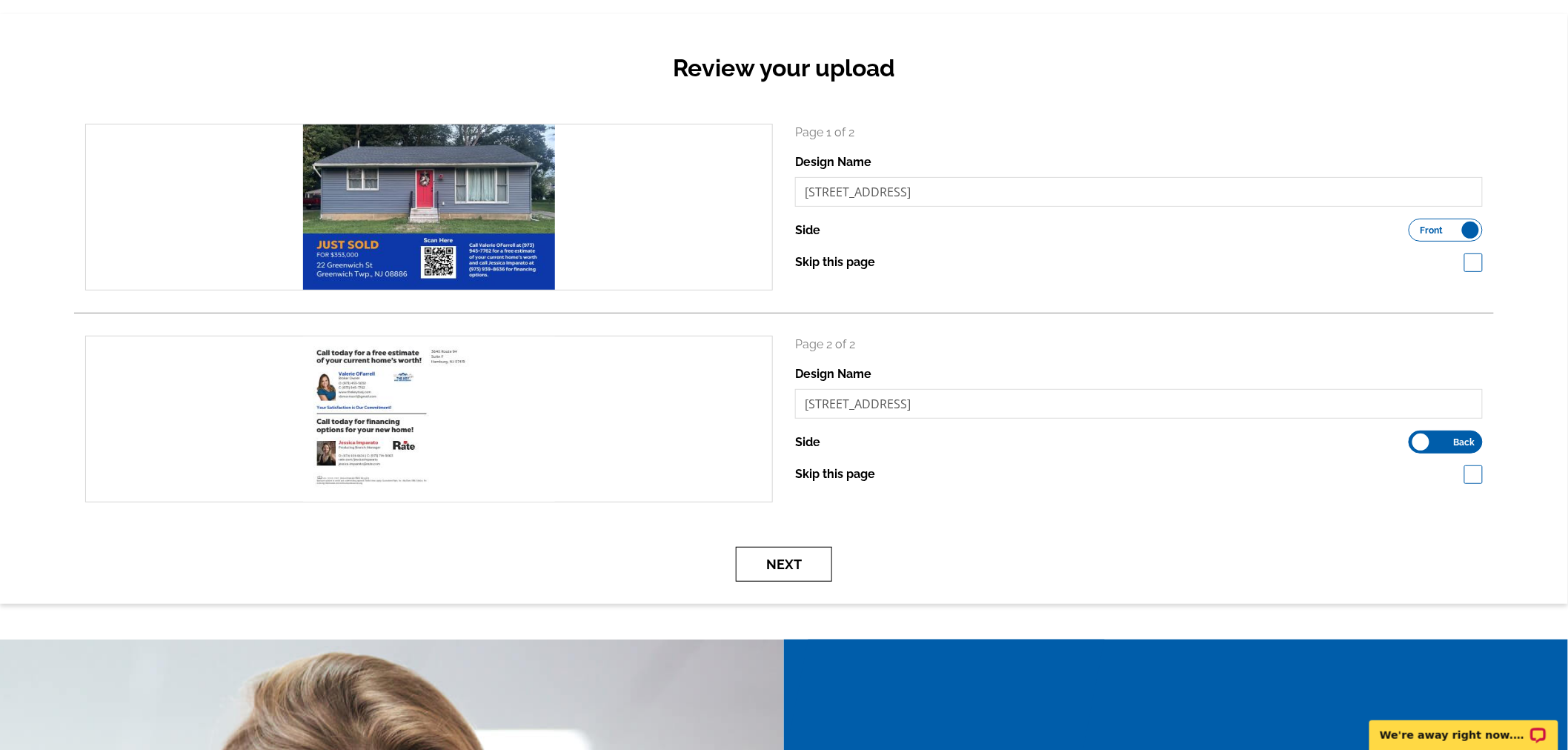
scroll to position [82, 0]
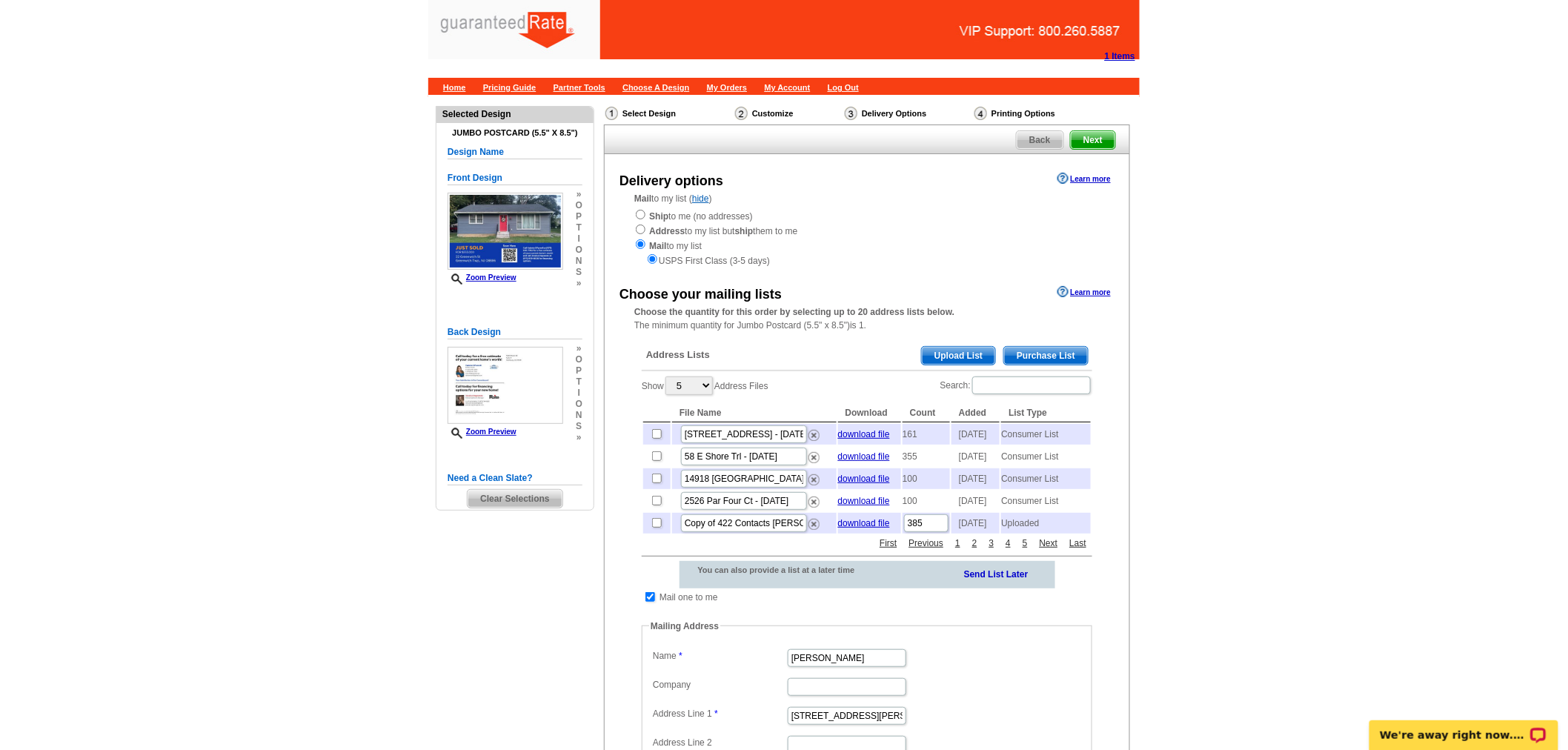
click at [1042, 349] on span "Purchase List" at bounding box center [1045, 355] width 83 height 18
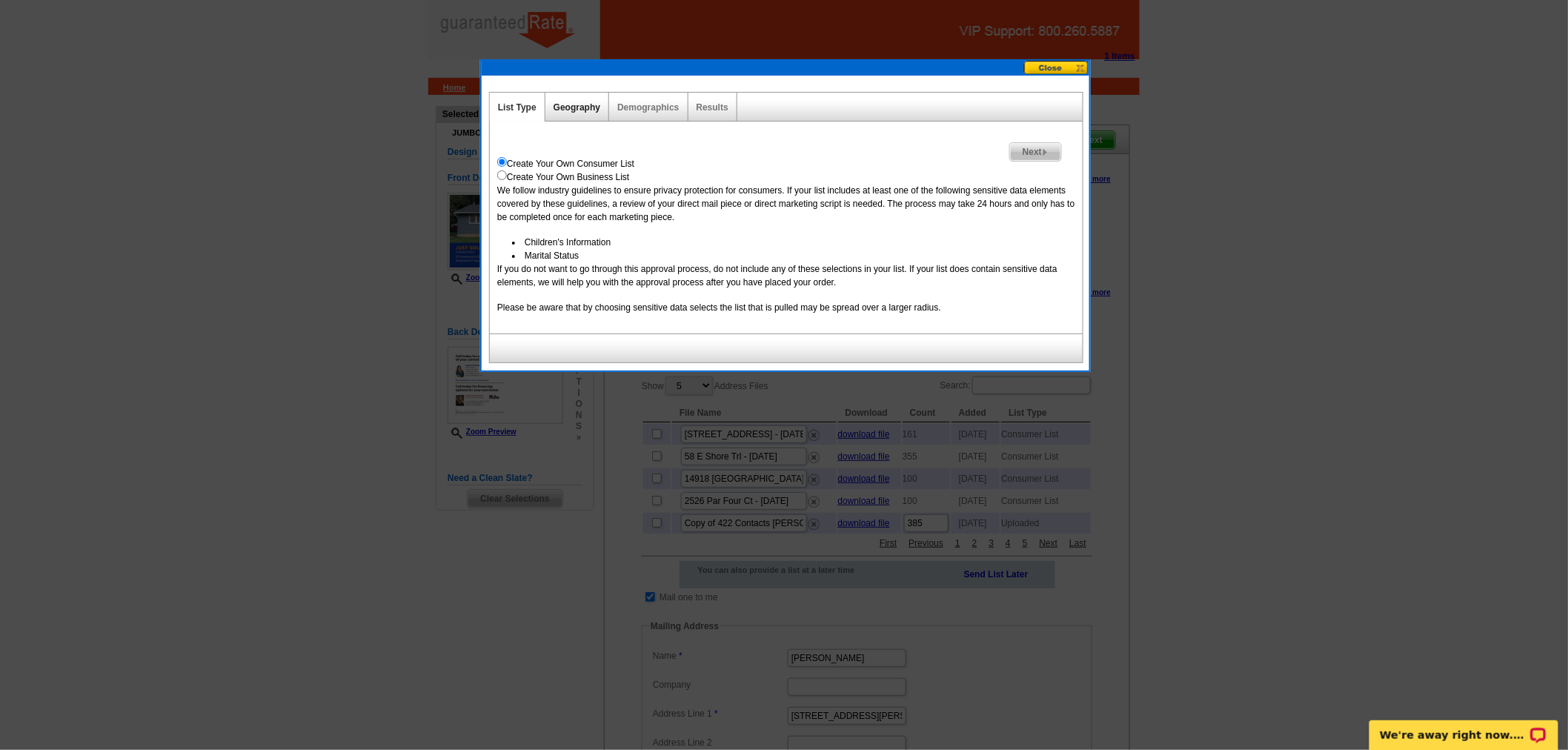
click at [580, 102] on link "Geography" at bounding box center [577, 107] width 46 height 10
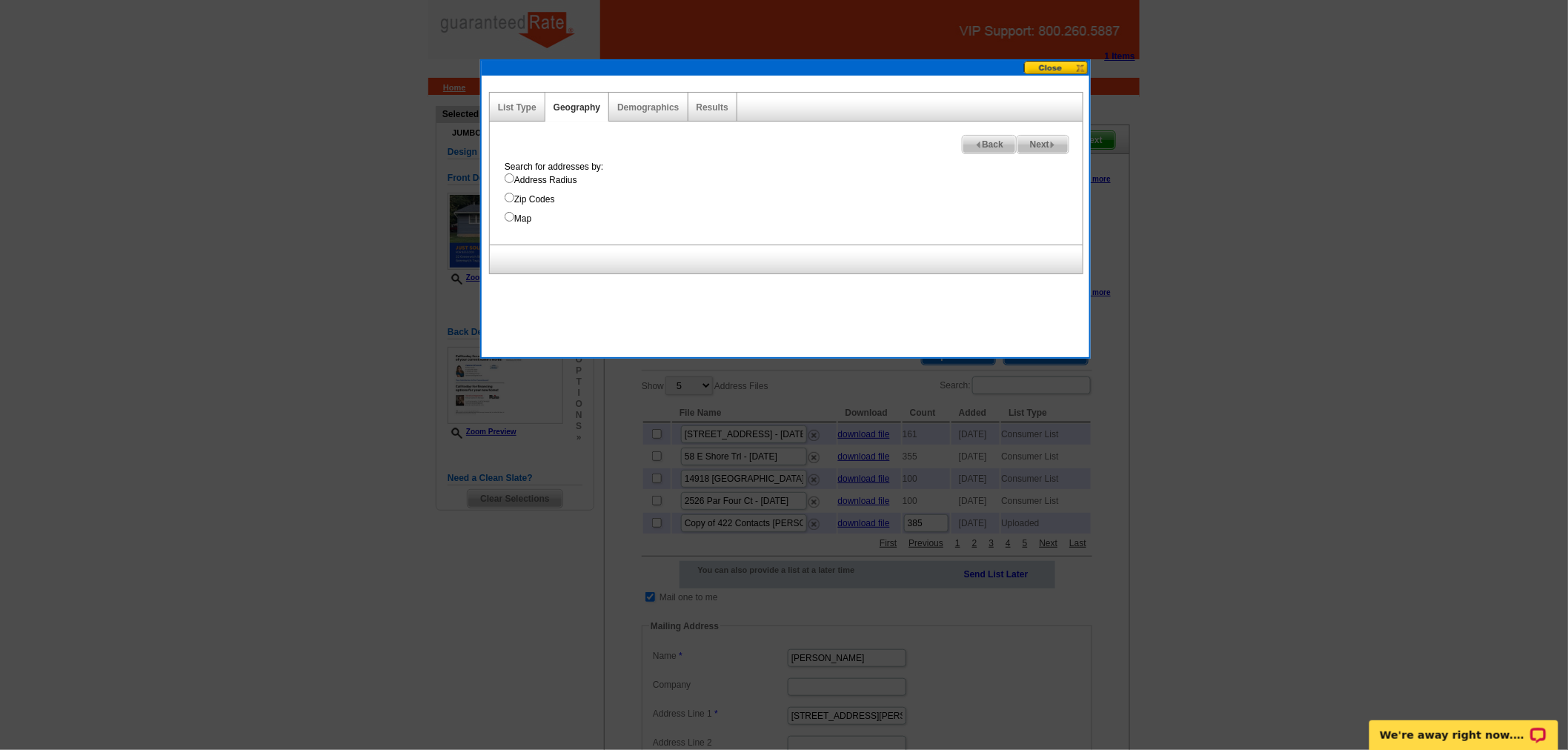
click at [549, 186] on label "Address Radius" at bounding box center [793, 180] width 578 height 13
click at [514, 183] on input "Address Radius" at bounding box center [509, 178] width 9 height 9
radio input "true"
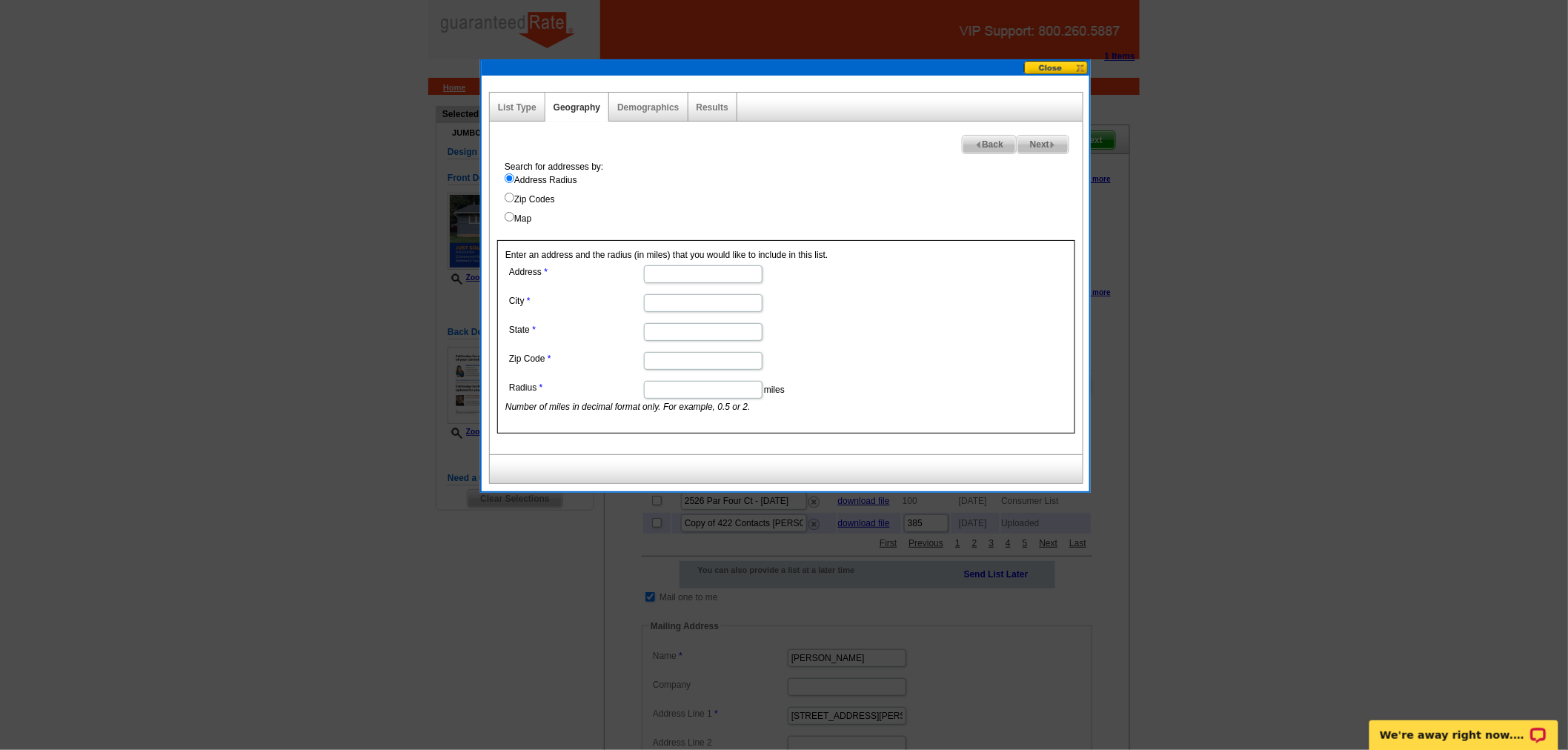
click at [692, 275] on input "Address" at bounding box center [703, 274] width 118 height 18
click at [693, 275] on input "22" at bounding box center [703, 274] width 118 height 18
type input "22 Greenwich St"
click at [701, 304] on input "City" at bounding box center [703, 303] width 118 height 18
click at [660, 331] on input "State" at bounding box center [703, 331] width 118 height 18
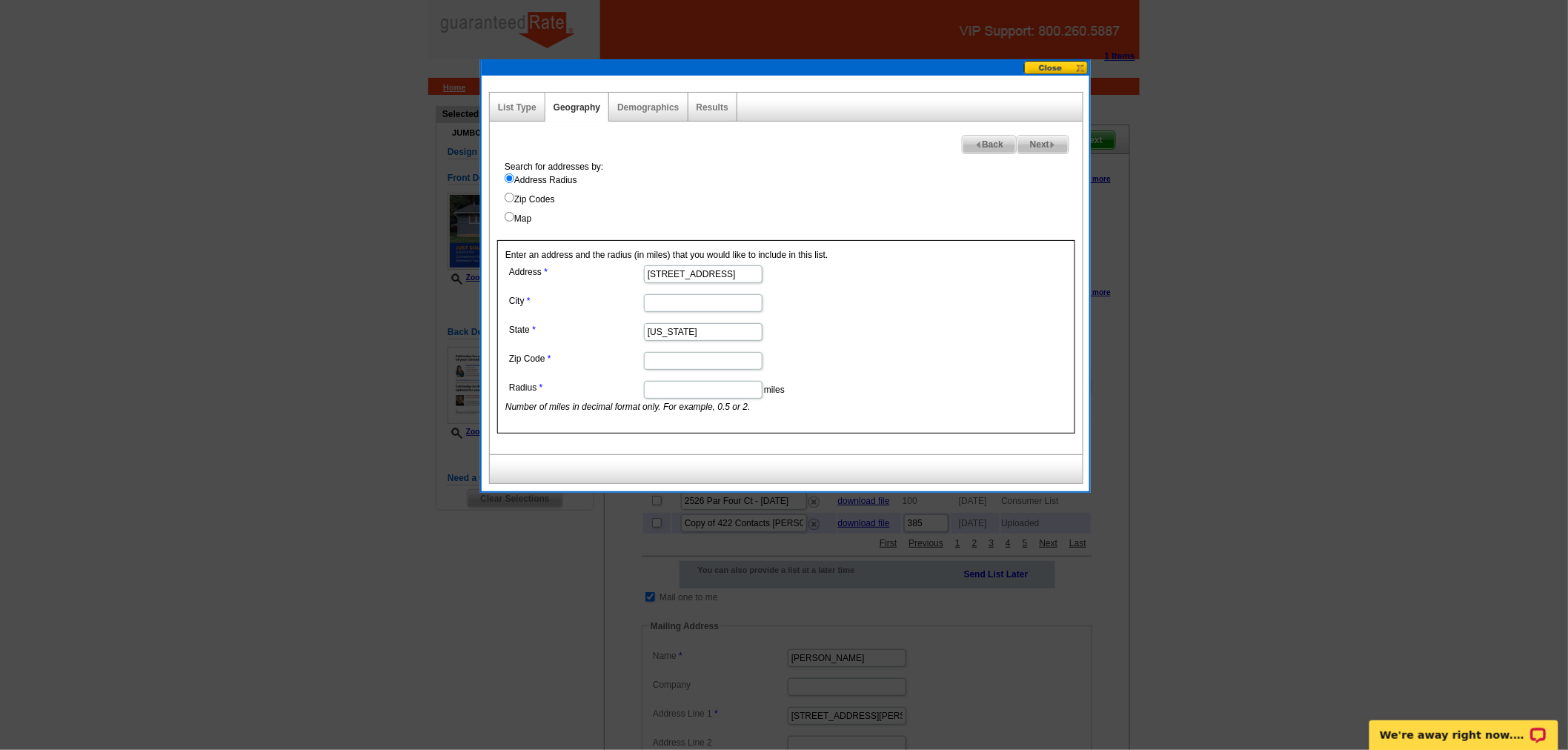
type input "New Jersey"
click at [678, 304] on input "City" at bounding box center [703, 303] width 118 height 18
paste input "Greenwich Twp.,"
type input "Greenwich Twp.,"
click at [668, 359] on input "Zip Code" at bounding box center [703, 361] width 118 height 18
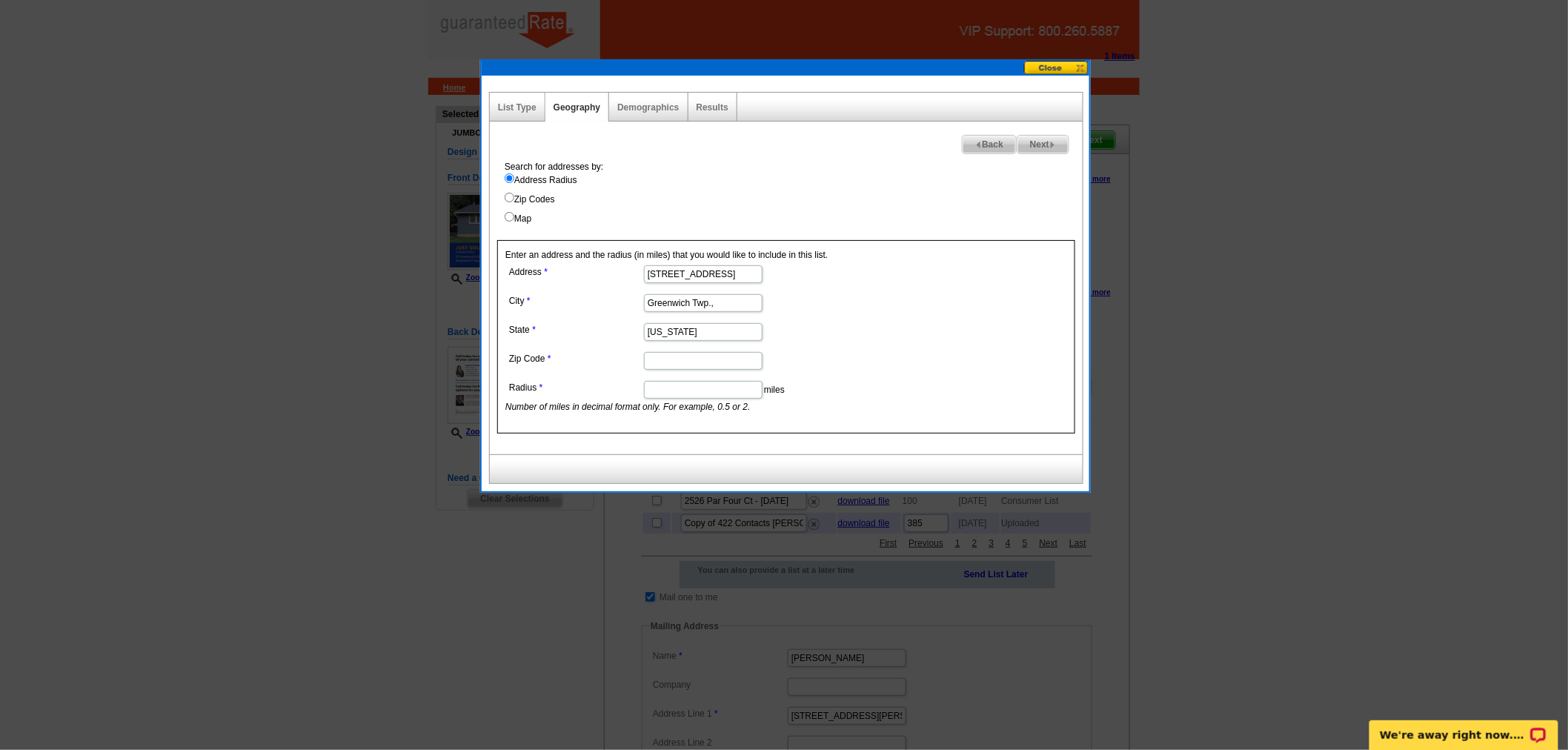
click at [686, 352] on input "Zip Code" at bounding box center [703, 361] width 118 height 18
paste input "08886"
type input "08886"
click at [671, 391] on input "Radius" at bounding box center [703, 389] width 118 height 18
type input ".5"
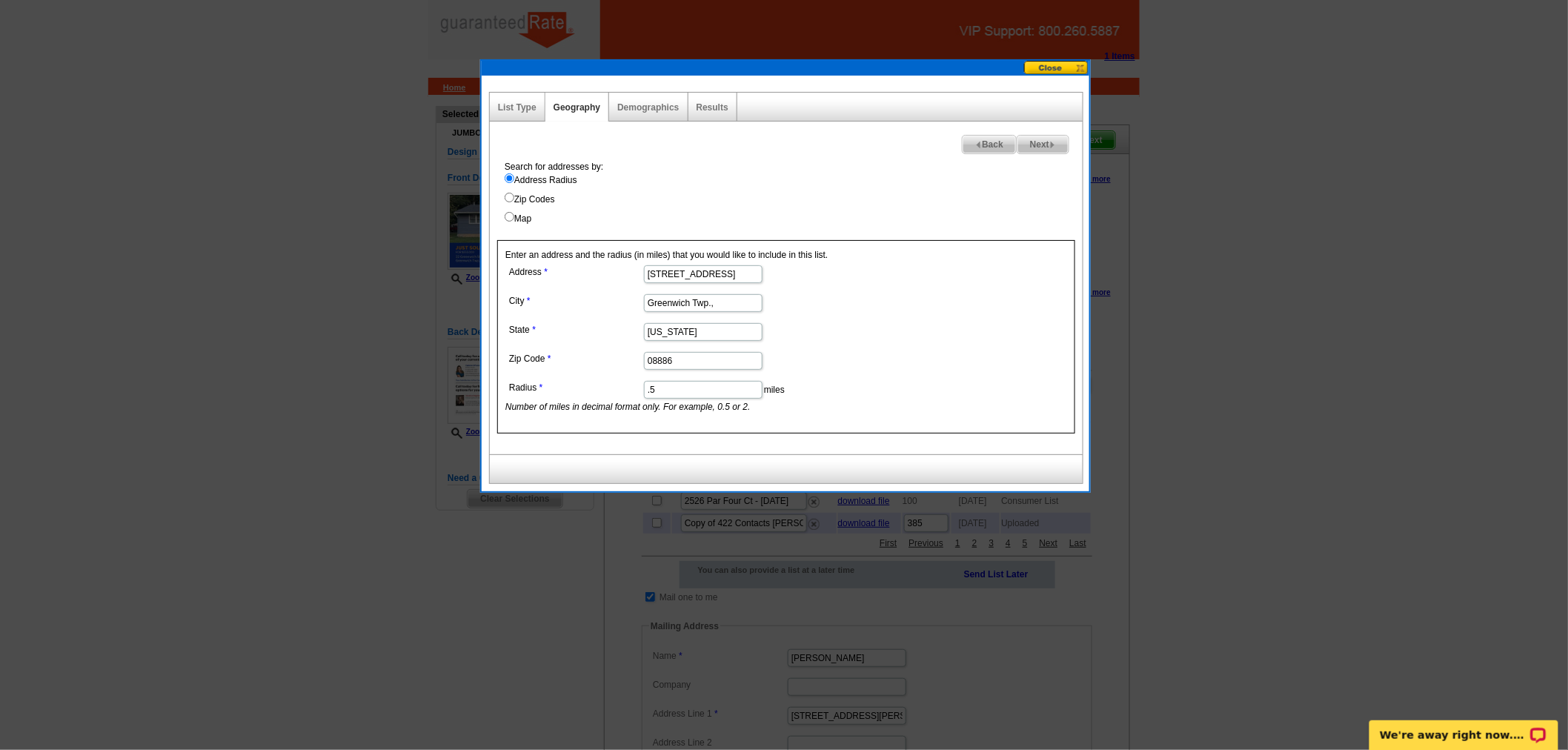
click at [1030, 148] on span "Next" at bounding box center [1042, 144] width 51 height 18
select select
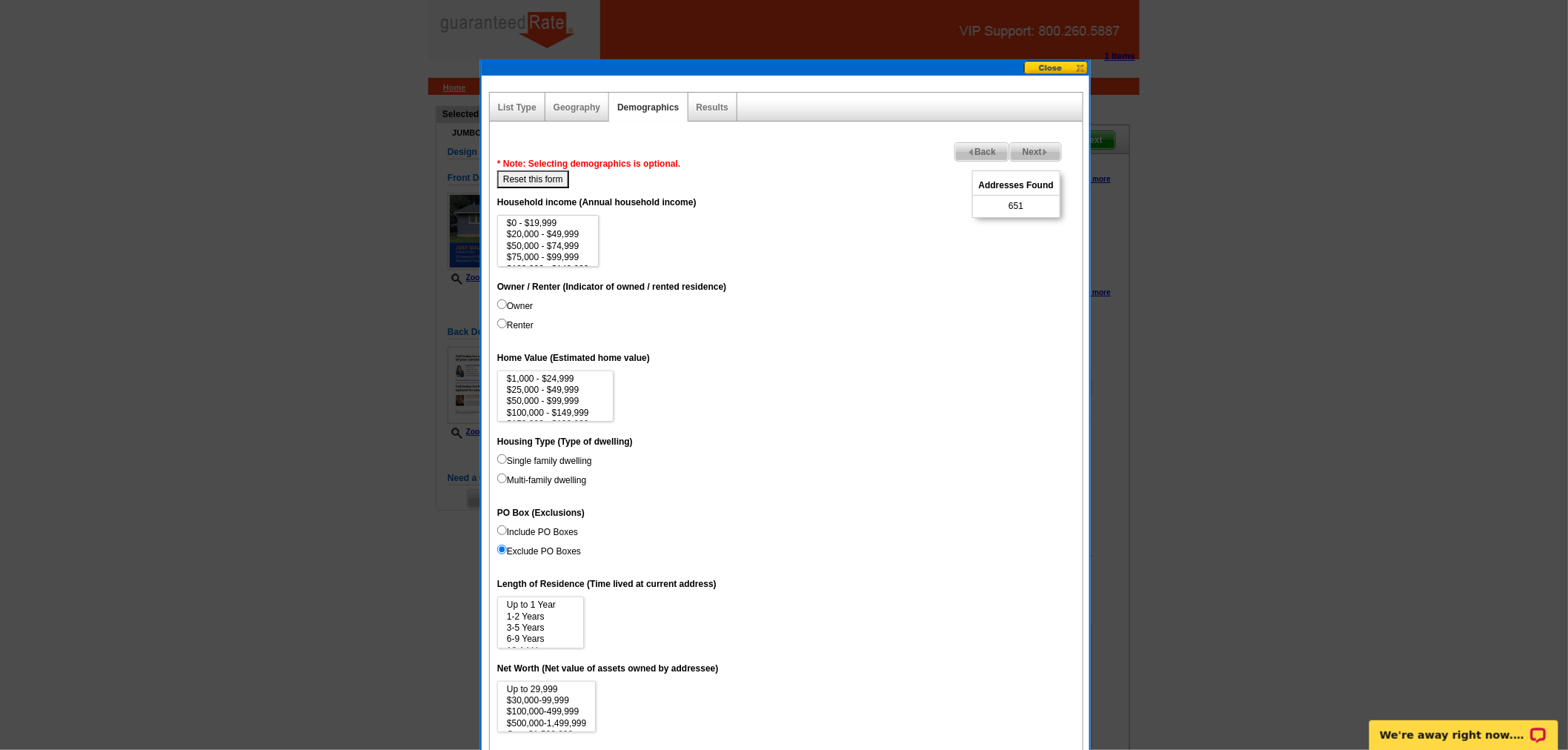
click at [1034, 144] on span "Next" at bounding box center [1035, 152] width 51 height 18
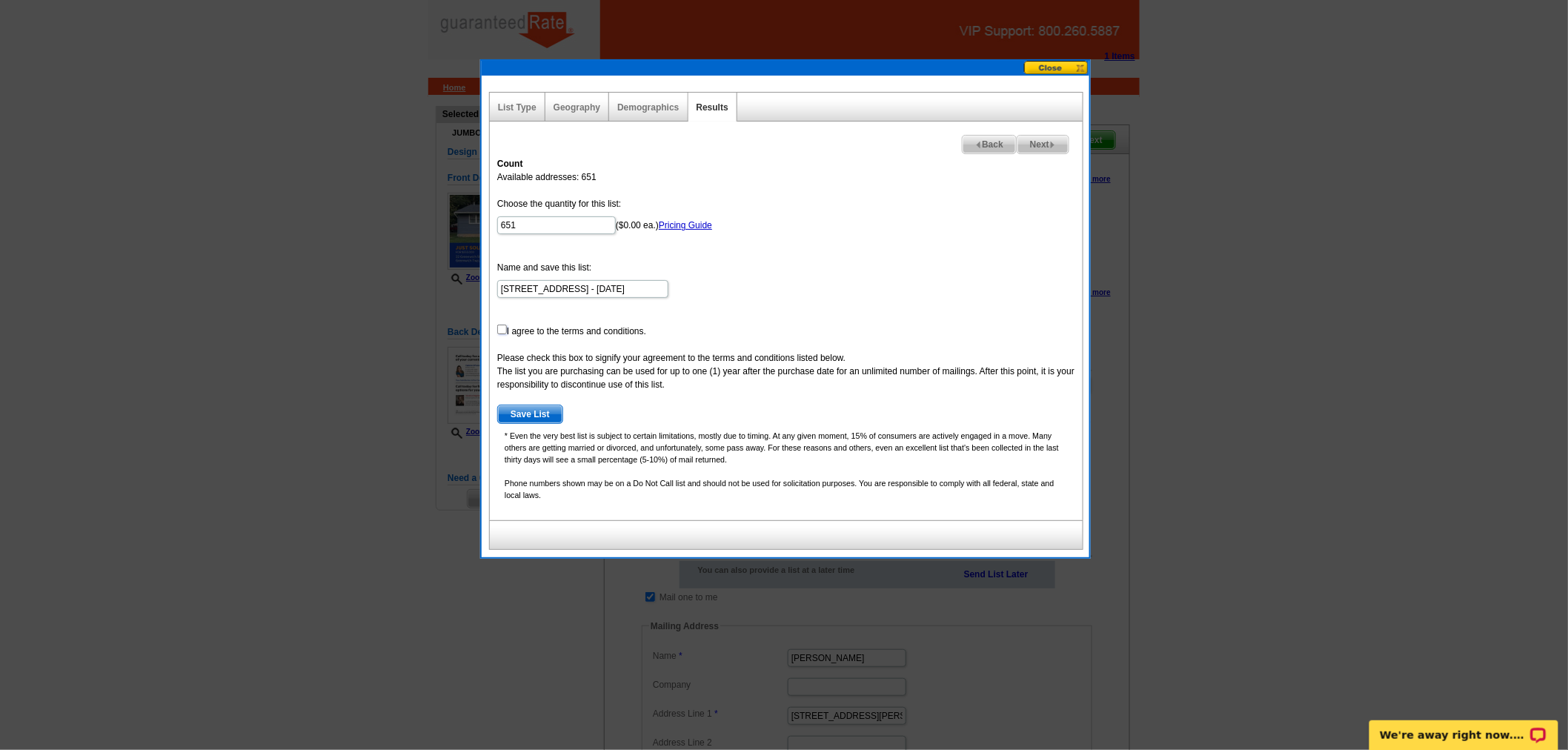
click at [504, 331] on input "checkbox" at bounding box center [502, 330] width 9 height 9
checkbox input "true"
click at [523, 410] on span "Save List" at bounding box center [530, 414] width 64 height 18
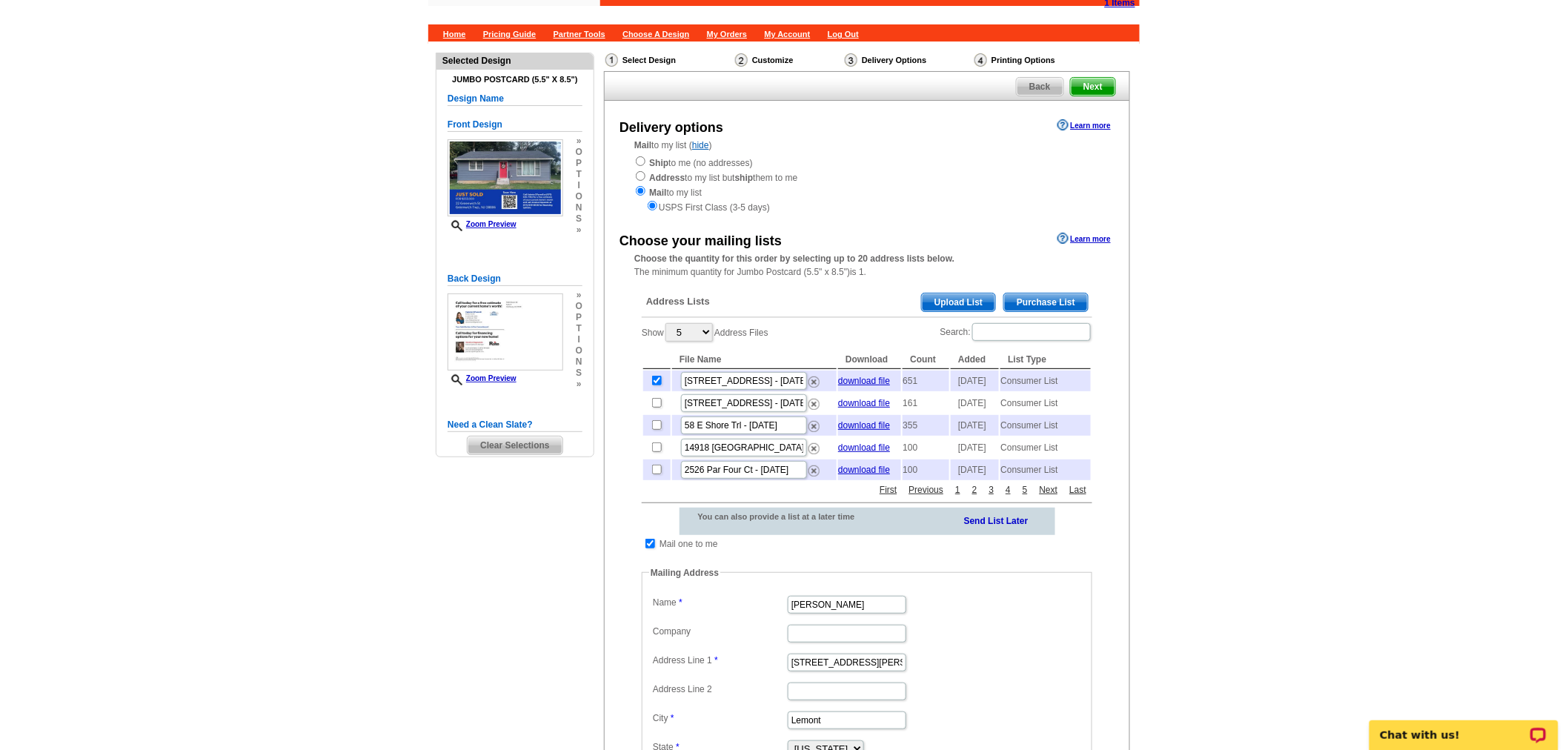
scroll to position [82, 0]
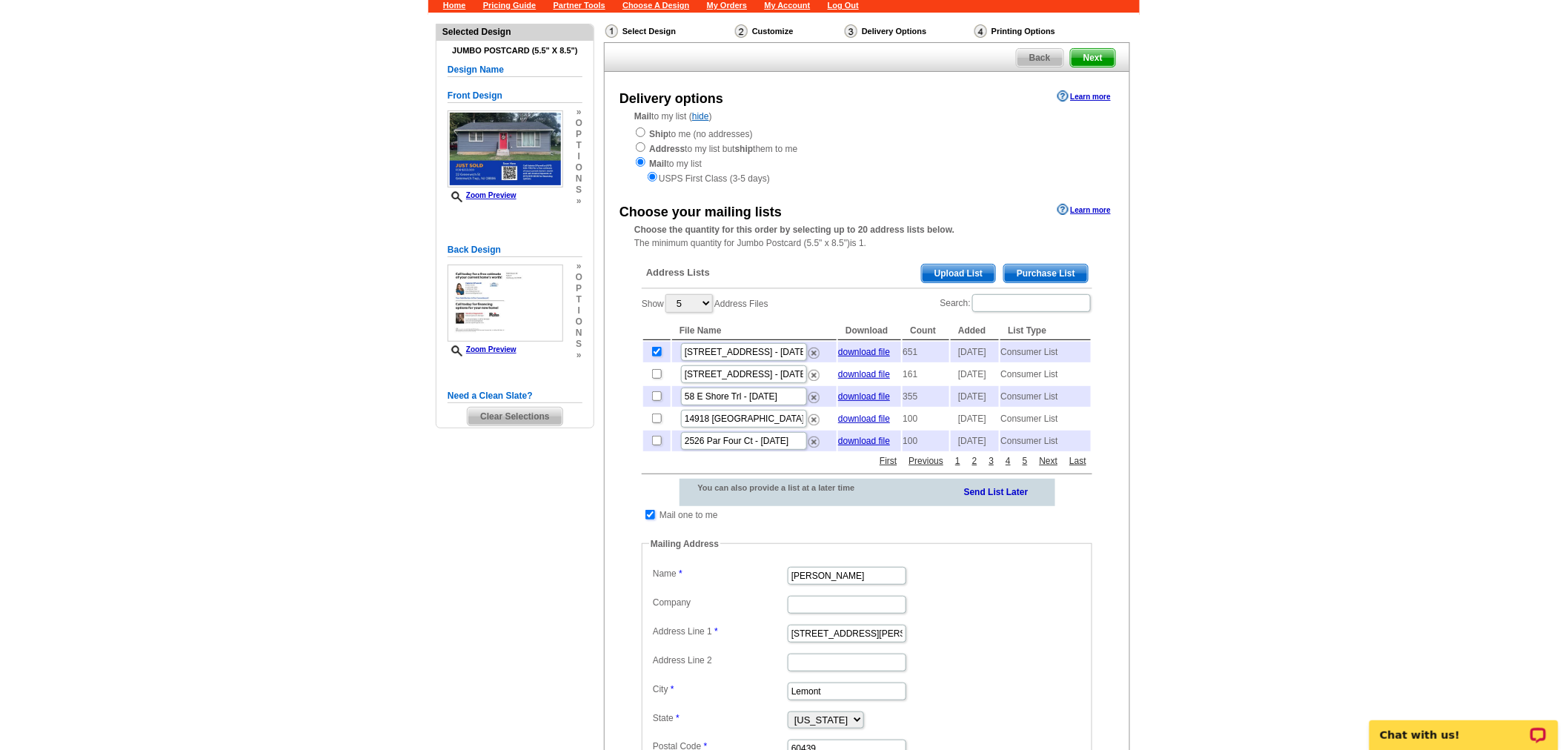
click at [650, 520] on input "checkbox" at bounding box center [650, 514] width 9 height 9
checkbox input "false"
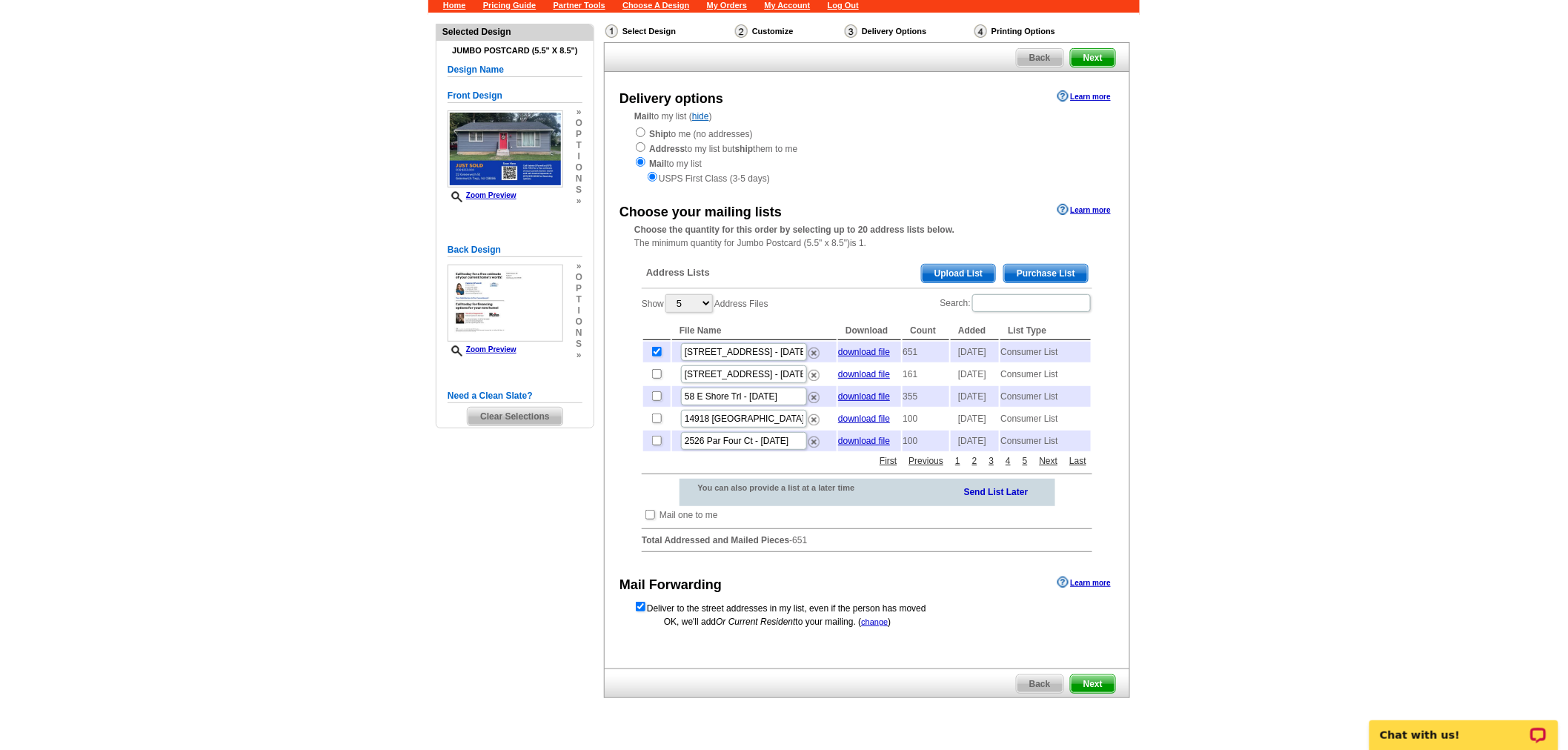
click at [1092, 693] on span "Next" at bounding box center [1093, 684] width 45 height 18
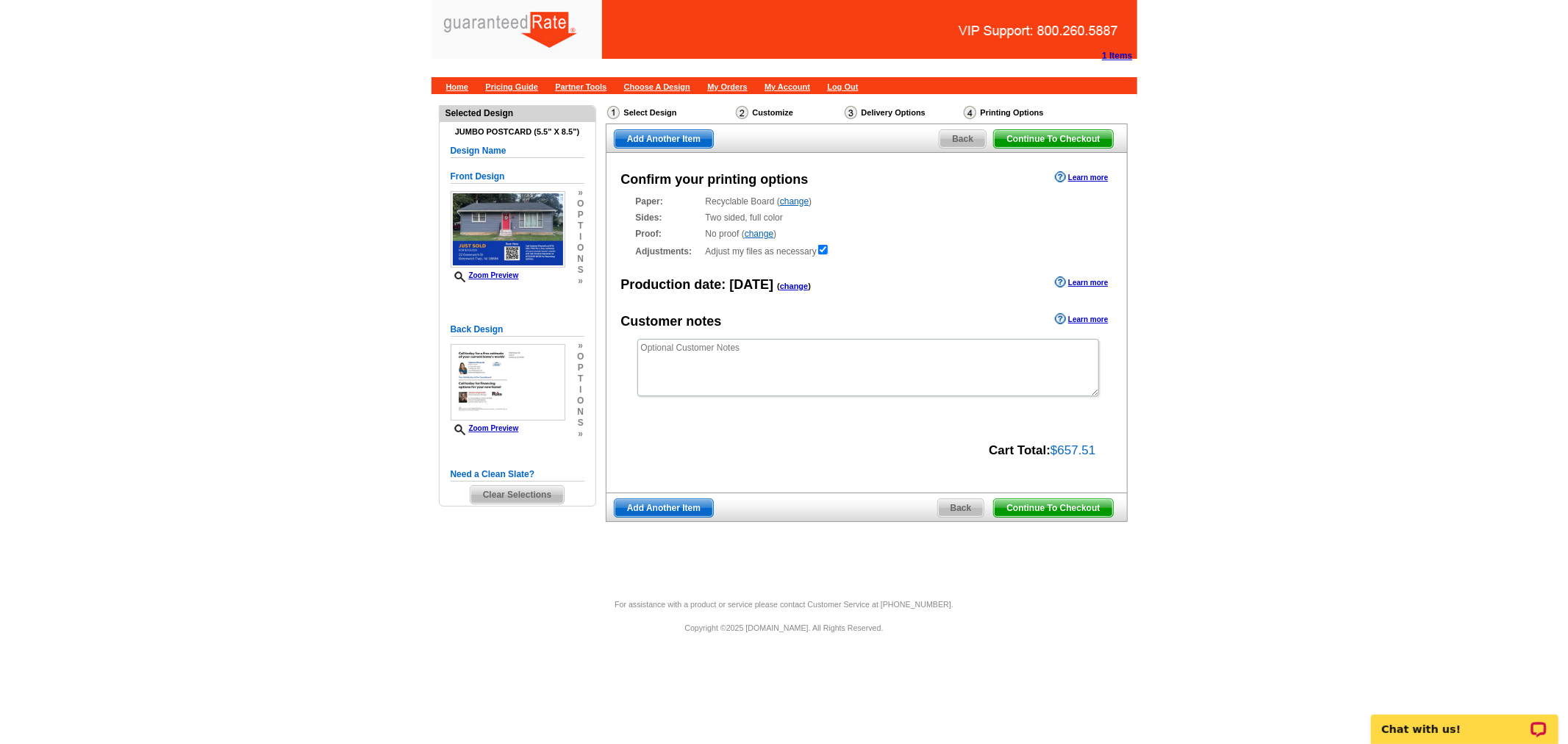
click at [1079, 508] on span "Continue To Checkout" at bounding box center [1053, 507] width 118 height 18
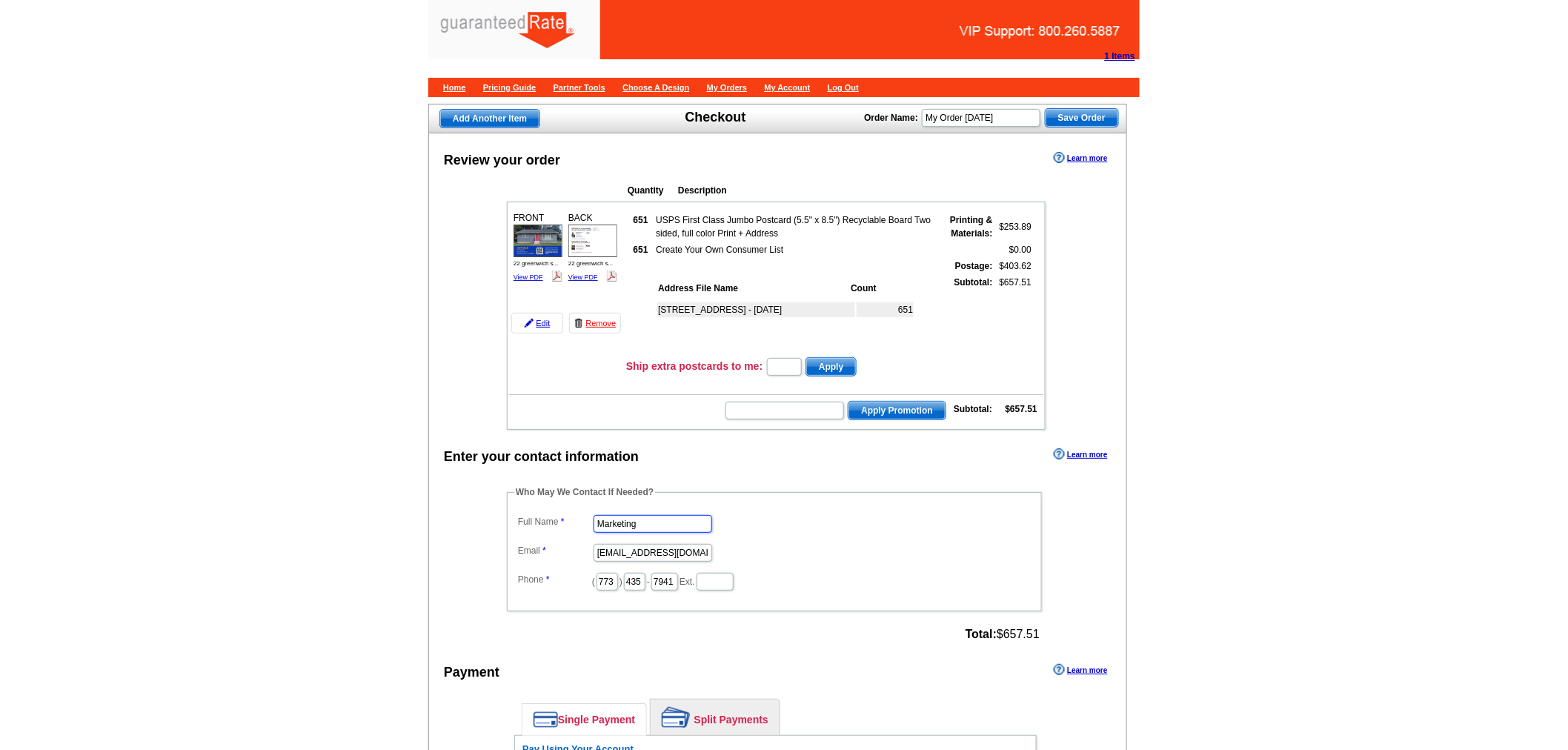
click at [581, 512] on dl "Full Name Marketing Email [EMAIL_ADDRESS][DOMAIN_NAME] Phone ( 773 ) 435 - 7941…" at bounding box center [774, 551] width 520 height 80
type input "[PERSON_NAME]"
drag, startPoint x: 595, startPoint y: 543, endPoint x: 723, endPoint y: 545, distance: 128.0
click at [723, 545] on dd "[EMAIL_ADDRESS][DOMAIN_NAME]" at bounding box center [774, 551] width 520 height 23
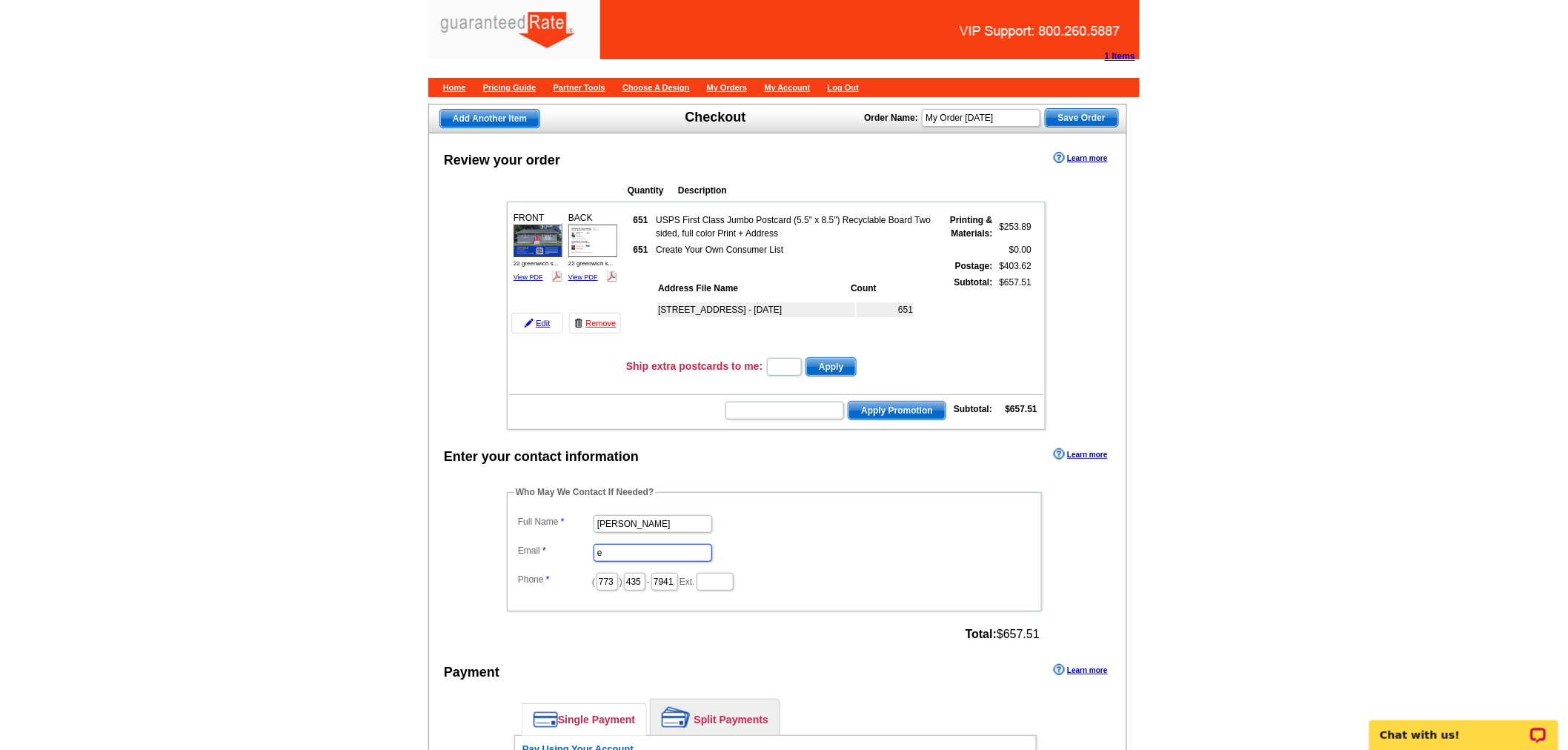
scroll to position [0, 0]
type input "[EMAIL_ADDRESS][PERSON_NAME][DOMAIN_NAME]"
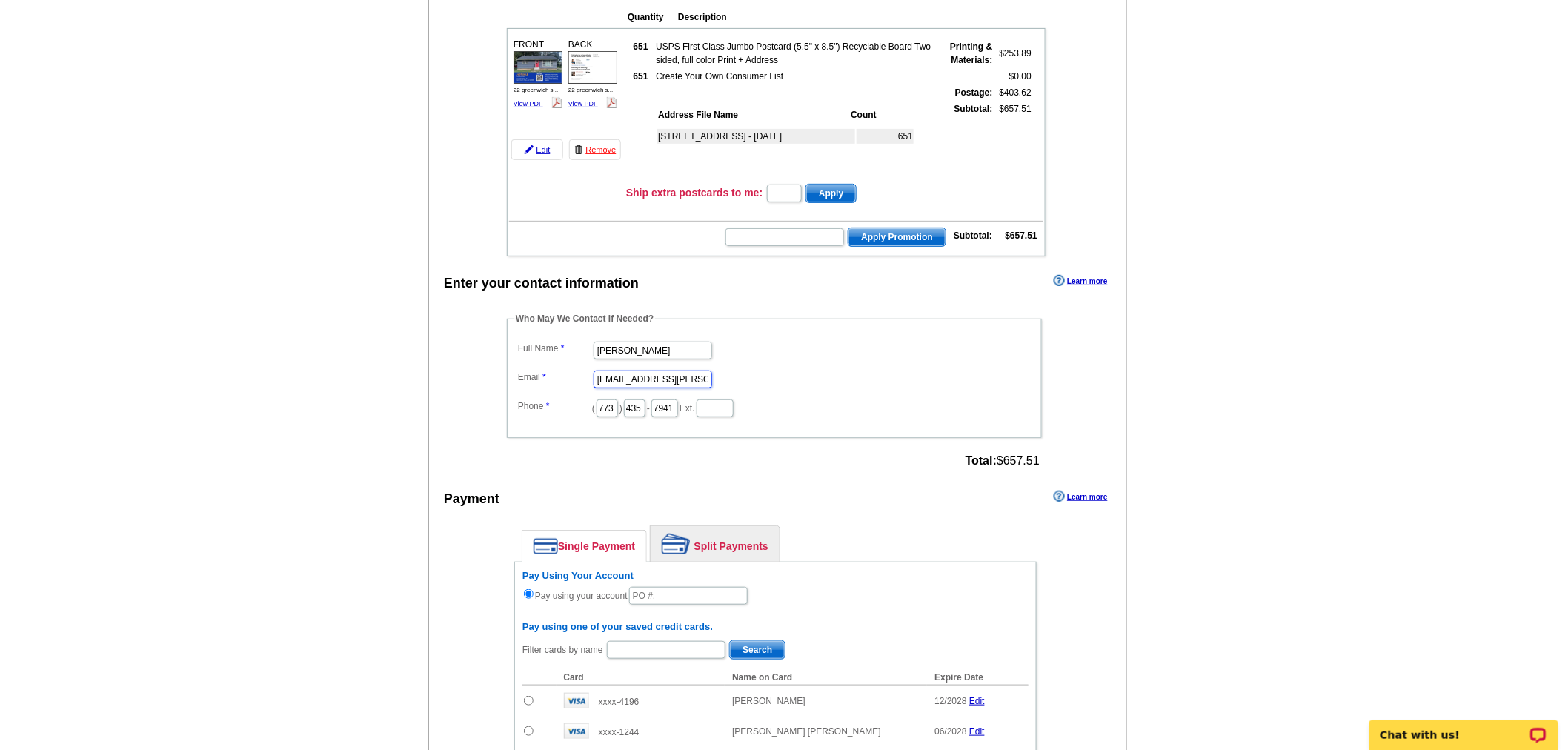
scroll to position [411, 0]
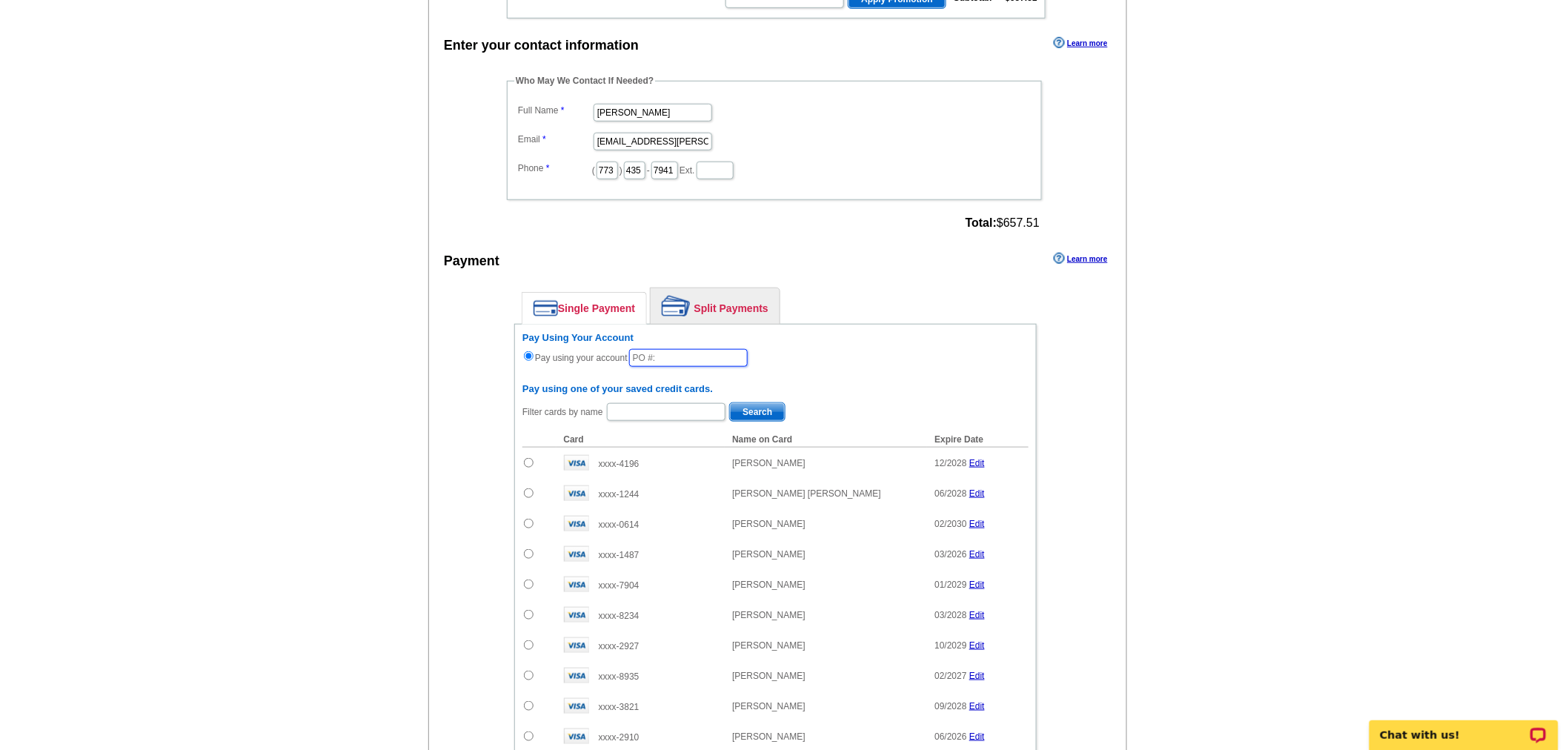
click at [731, 349] on input "text" at bounding box center [687, 358] width 118 height 18
type input "08182025_0907_EJ"
click at [765, 293] on link "Split Payments" at bounding box center [715, 306] width 129 height 36
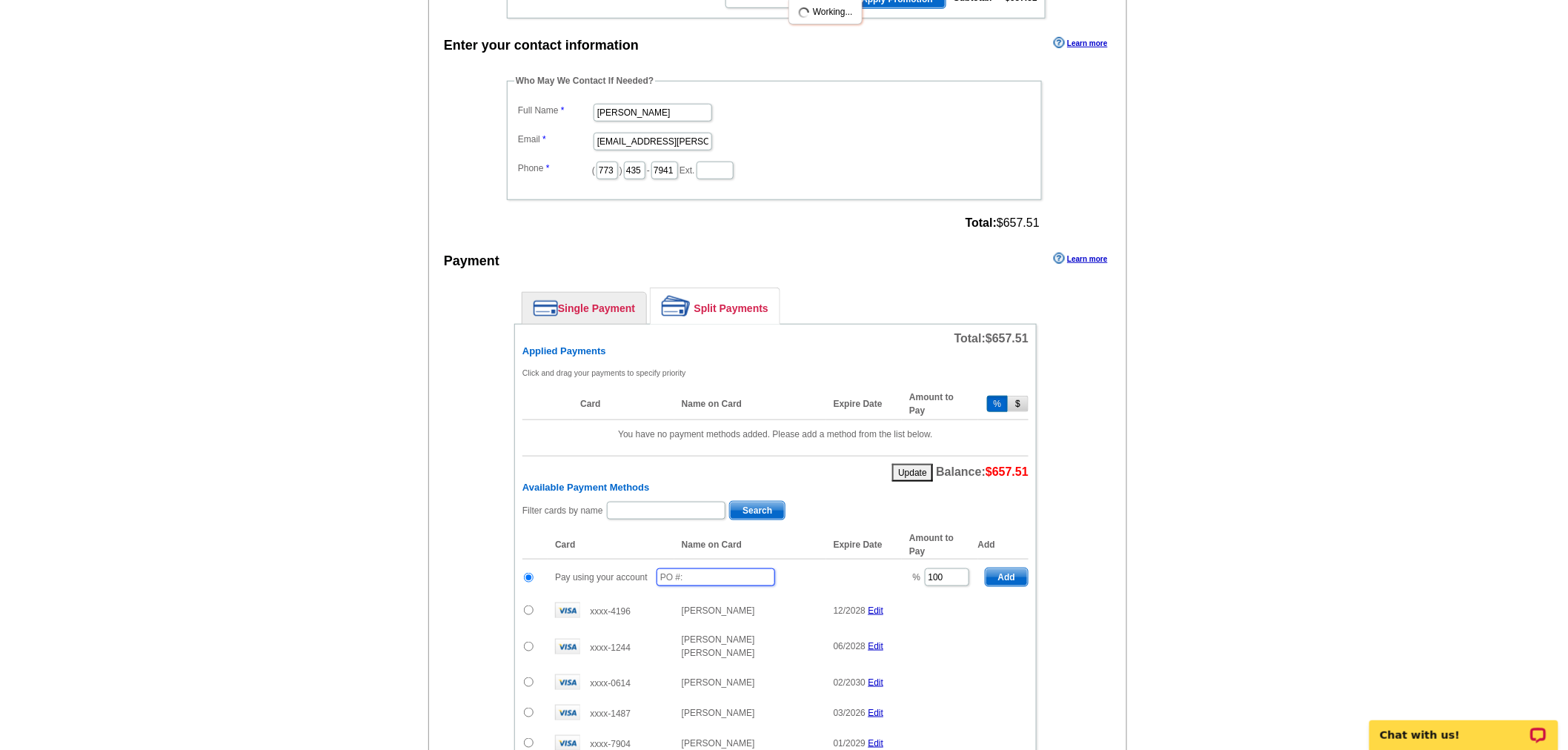
click at [686, 568] on input "text" at bounding box center [715, 577] width 118 height 18
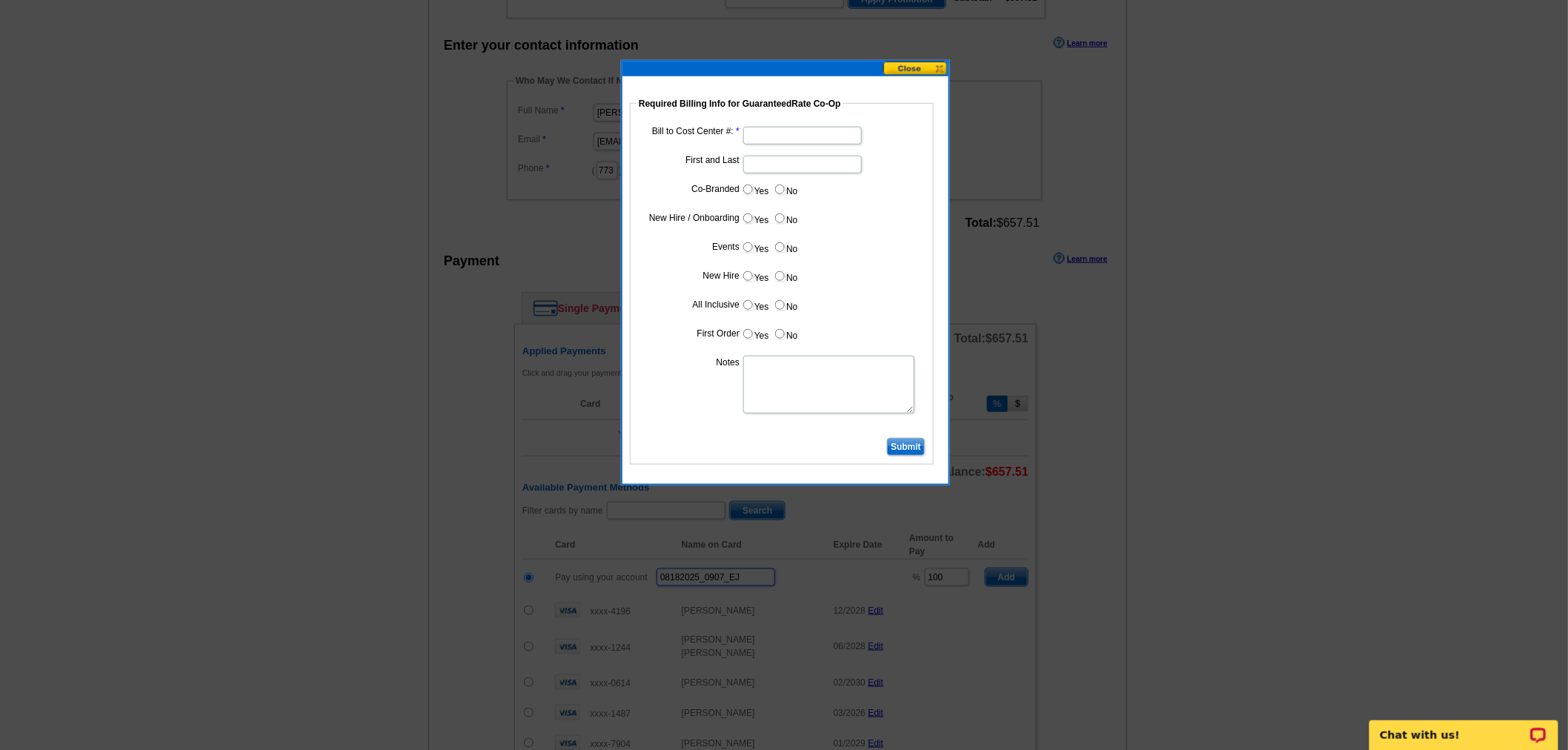
type input "08182025_0907_EJ"
click at [774, 131] on input "Bill to Cost Center #:" at bounding box center [802, 135] width 118 height 18
type input "1600"
click at [797, 172] on input "First and Last" at bounding box center [802, 164] width 118 height 18
type input "Jessica Imparato"
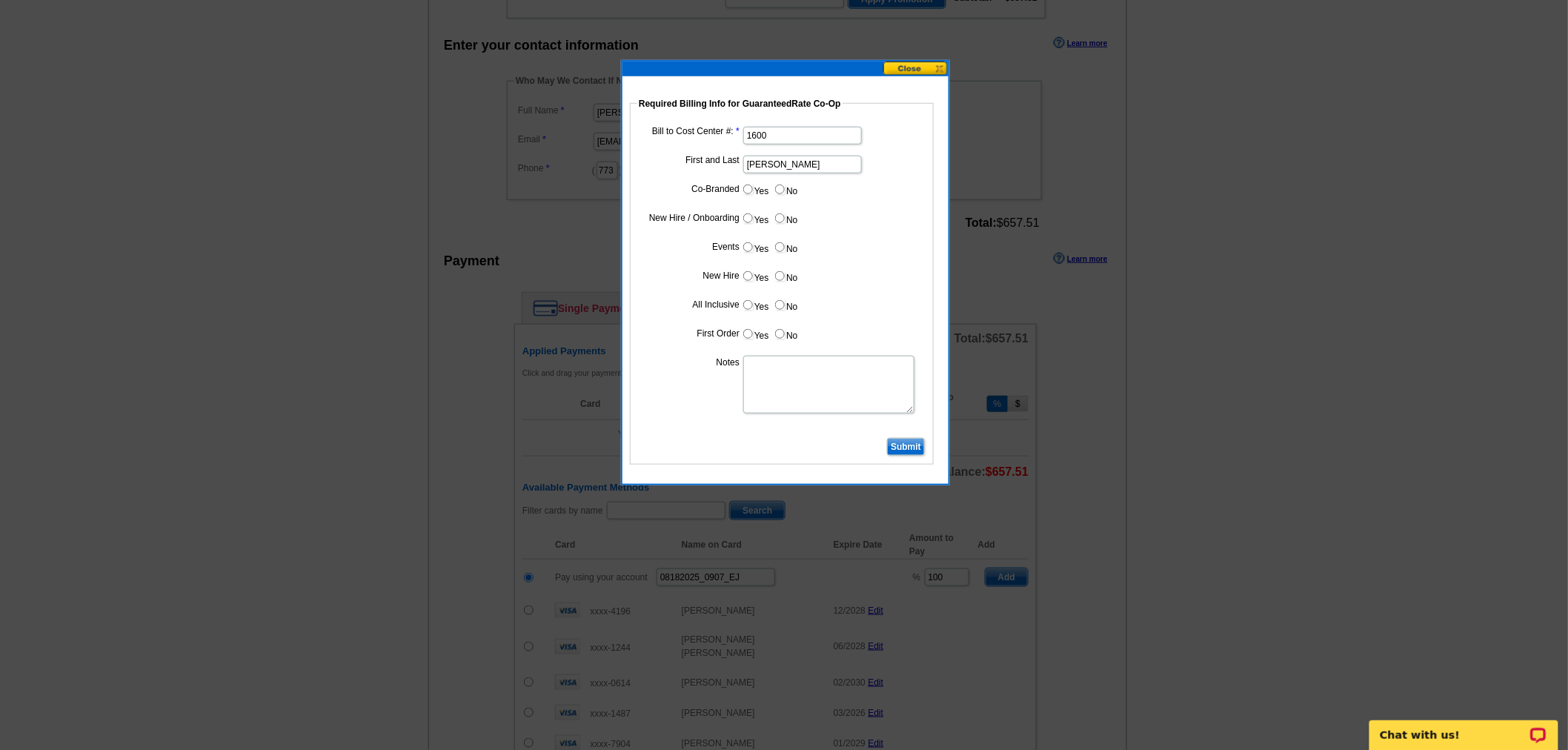
click at [747, 190] on input "Yes" at bounding box center [748, 189] width 9 height 9
radio input "true"
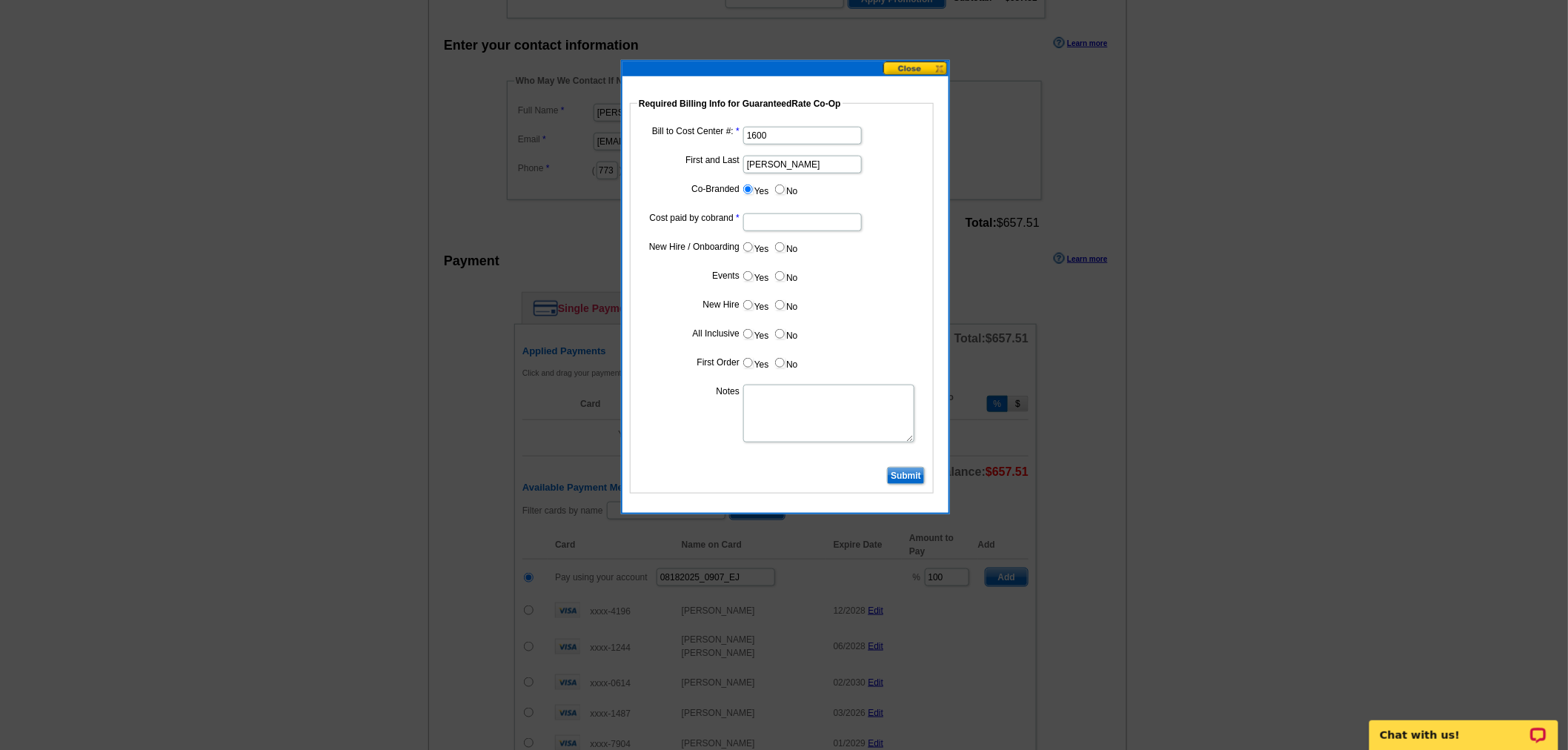
click at [780, 223] on input "Cost paid by cobrand" at bounding box center [802, 222] width 118 height 18
type input "50%"
click at [781, 248] on input "No" at bounding box center [779, 247] width 9 height 9
radio input "true"
click at [776, 271] on input "No" at bounding box center [779, 276] width 9 height 9
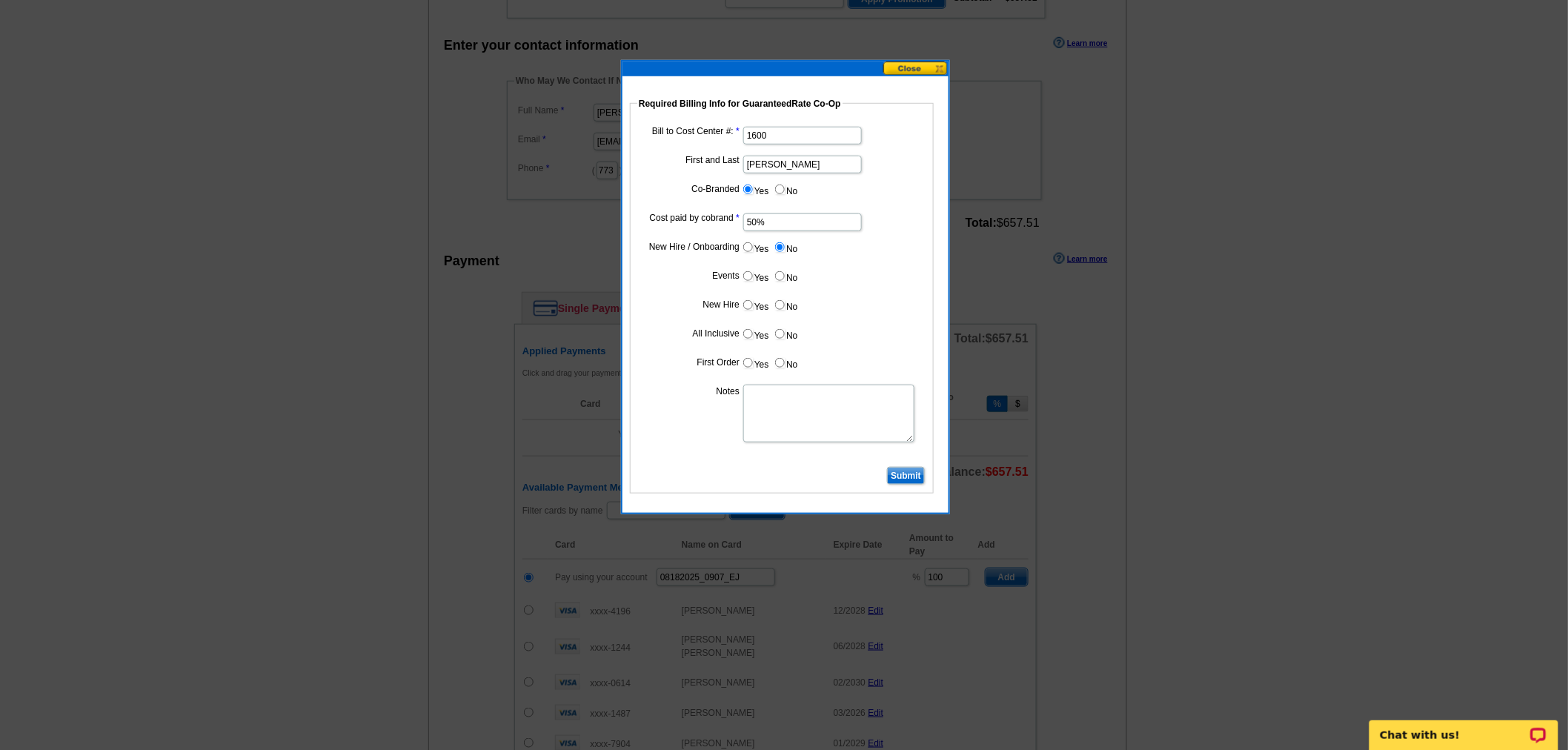
radio input "true"
click at [781, 309] on label "No" at bounding box center [785, 305] width 24 height 17
click at [781, 309] on input "No" at bounding box center [779, 305] width 9 height 9
radio input "true"
click at [781, 326] on label "No" at bounding box center [785, 334] width 24 height 17
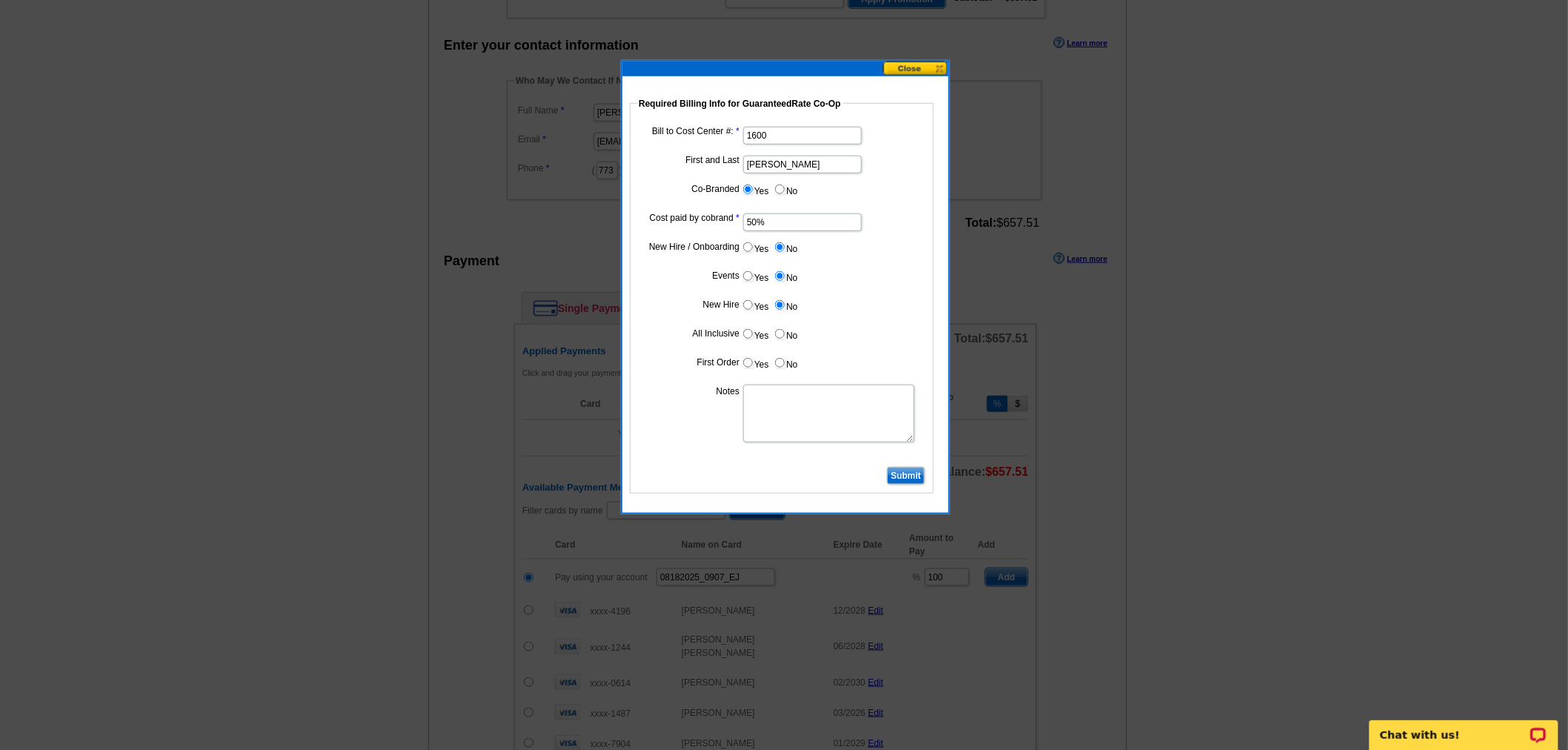
click at [781, 329] on input "No" at bounding box center [779, 333] width 9 height 9
radio input "true"
click at [778, 360] on input "No" at bounding box center [779, 363] width 9 height 9
radio input "true"
click at [765, 393] on textarea "Notes" at bounding box center [829, 413] width 171 height 58
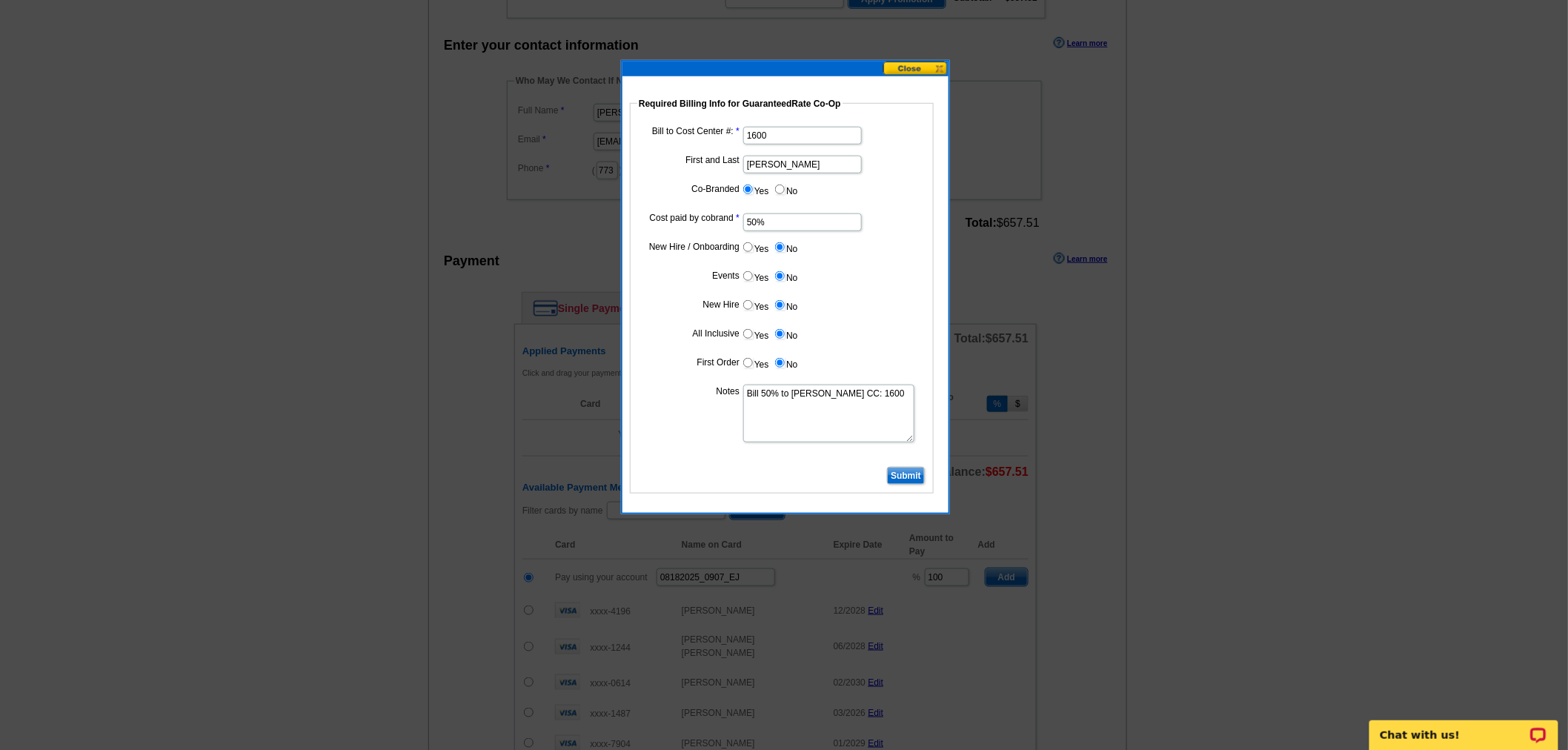
type textarea "Bill 50% to Jessica Imparato CC: 1600"
click at [915, 473] on input "Submit" at bounding box center [906, 475] width 38 height 18
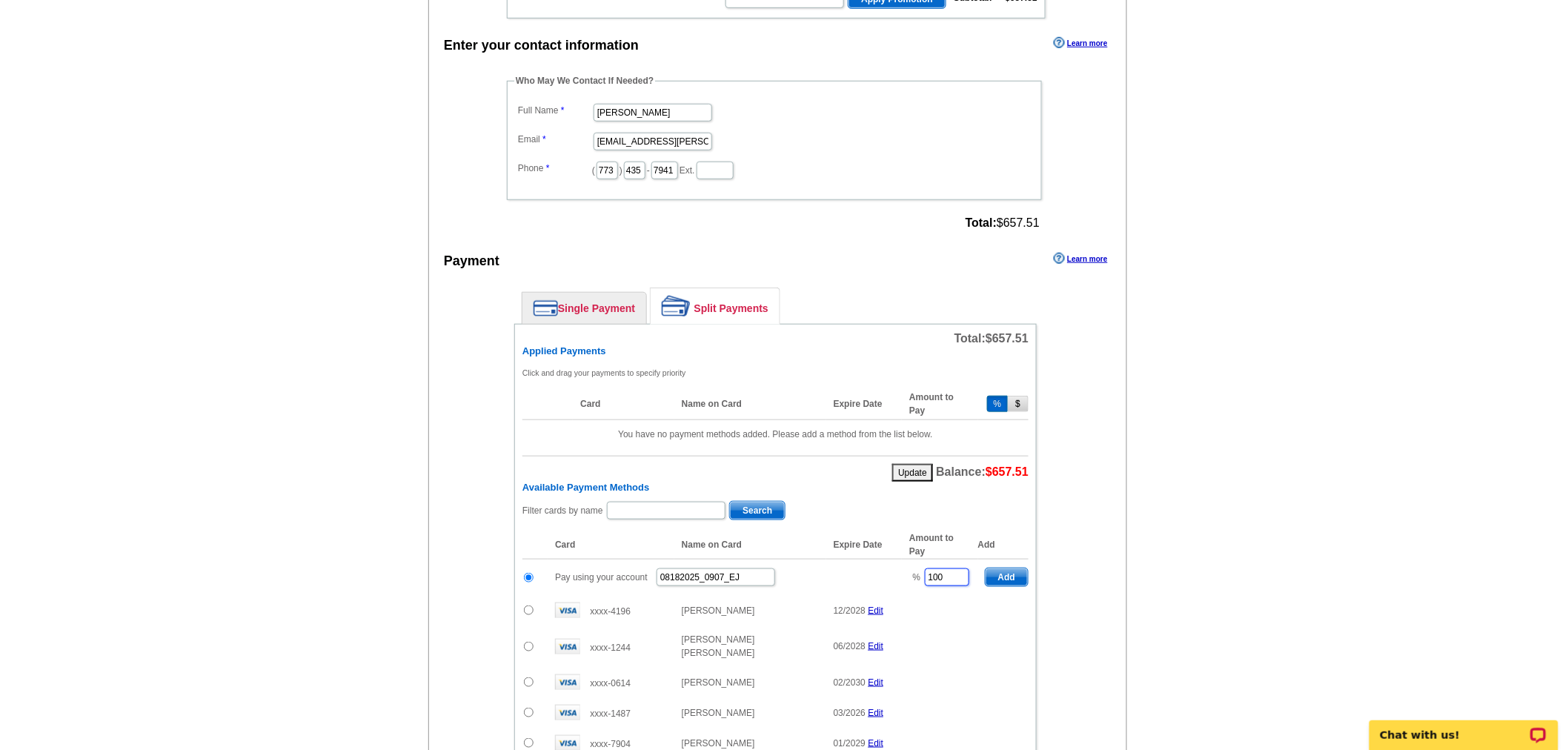
drag, startPoint x: 910, startPoint y: 570, endPoint x: 870, endPoint y: 574, distance: 40.2
click at [870, 574] on tr "Pay using your account 08182025_0907_EJ % 100 Add" at bounding box center [775, 578] width 506 height 36
click at [995, 569] on span "Add" at bounding box center [1007, 577] width 43 height 18
type input "100"
radio input "false"
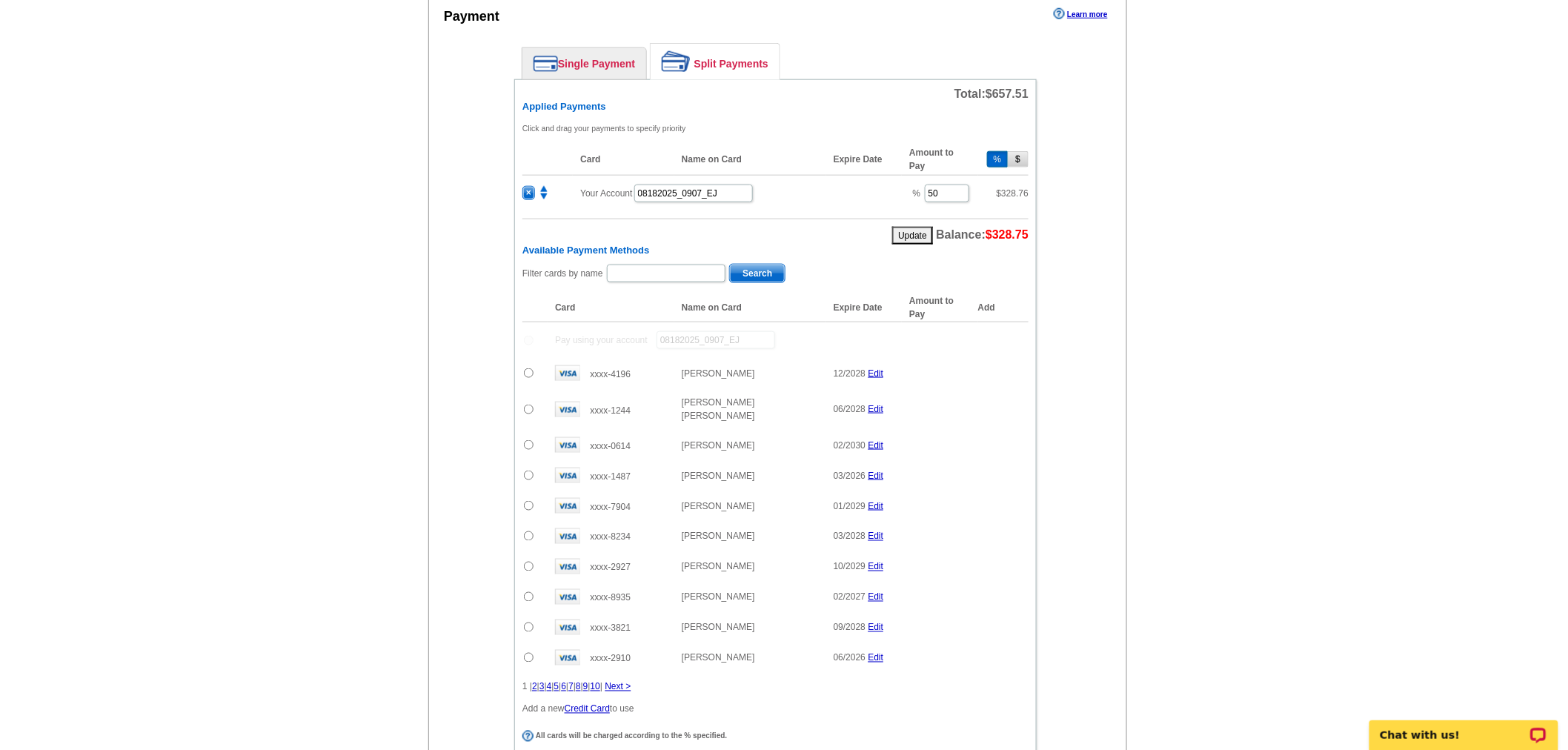
scroll to position [658, 0]
click at [679, 264] on input "text" at bounding box center [666, 271] width 118 height 18
type input "valerie"
click at [734, 262] on span "Search" at bounding box center [757, 271] width 55 height 18
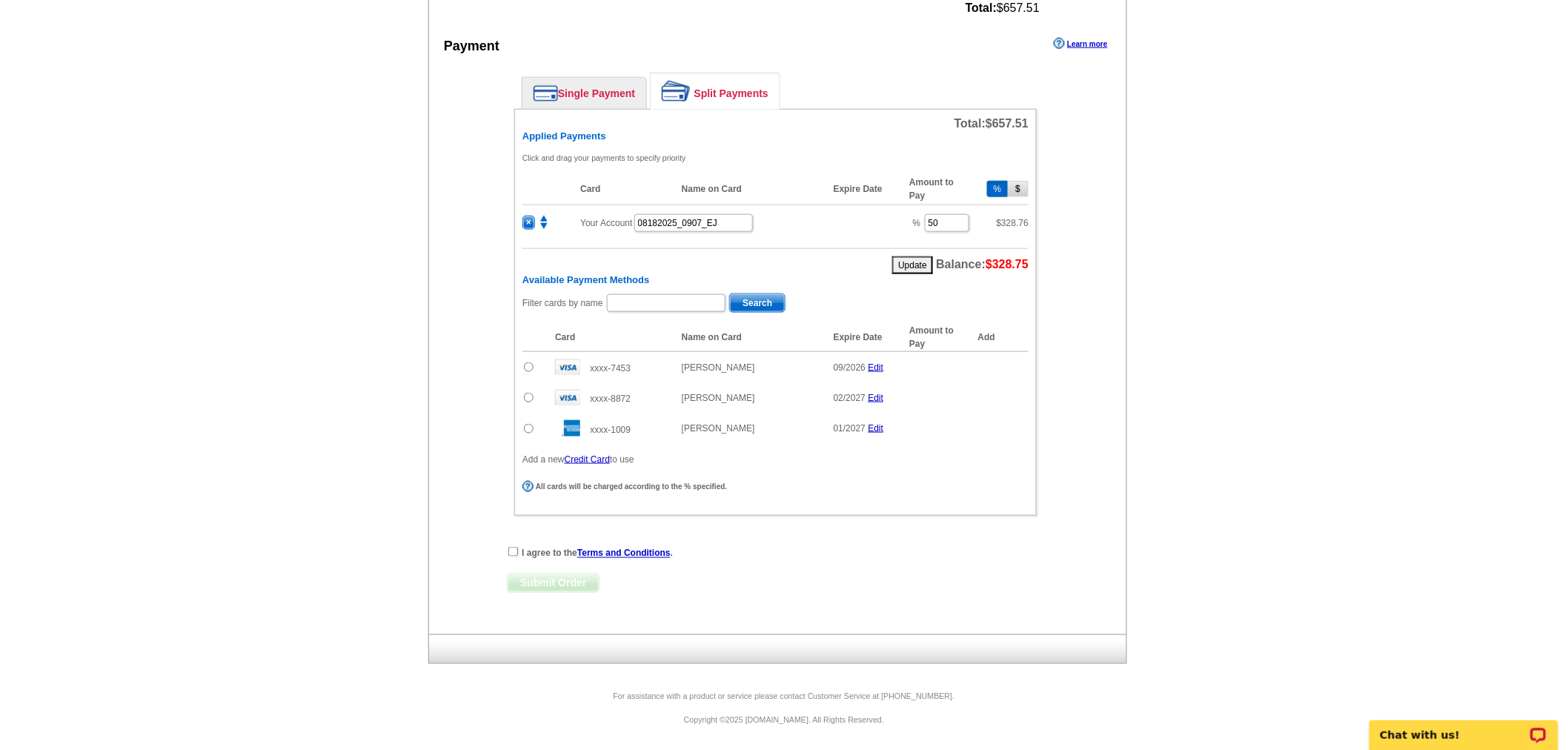
scroll to position [615, 0]
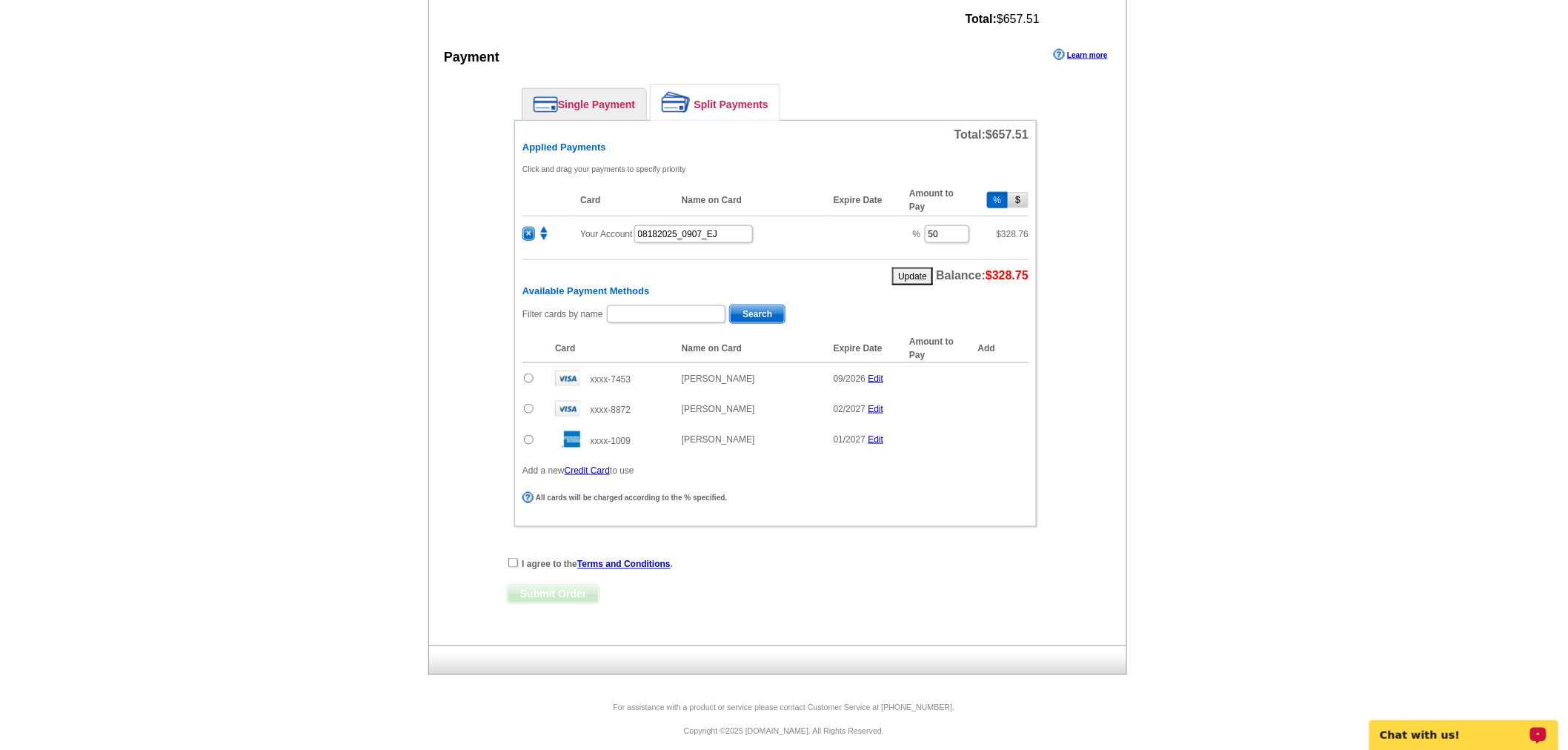
click at [528, 435] on input "radio" at bounding box center [528, 439] width 9 height 9
click at [1005, 433] on span "Add" at bounding box center [1007, 441] width 43 height 18
radio input "false"
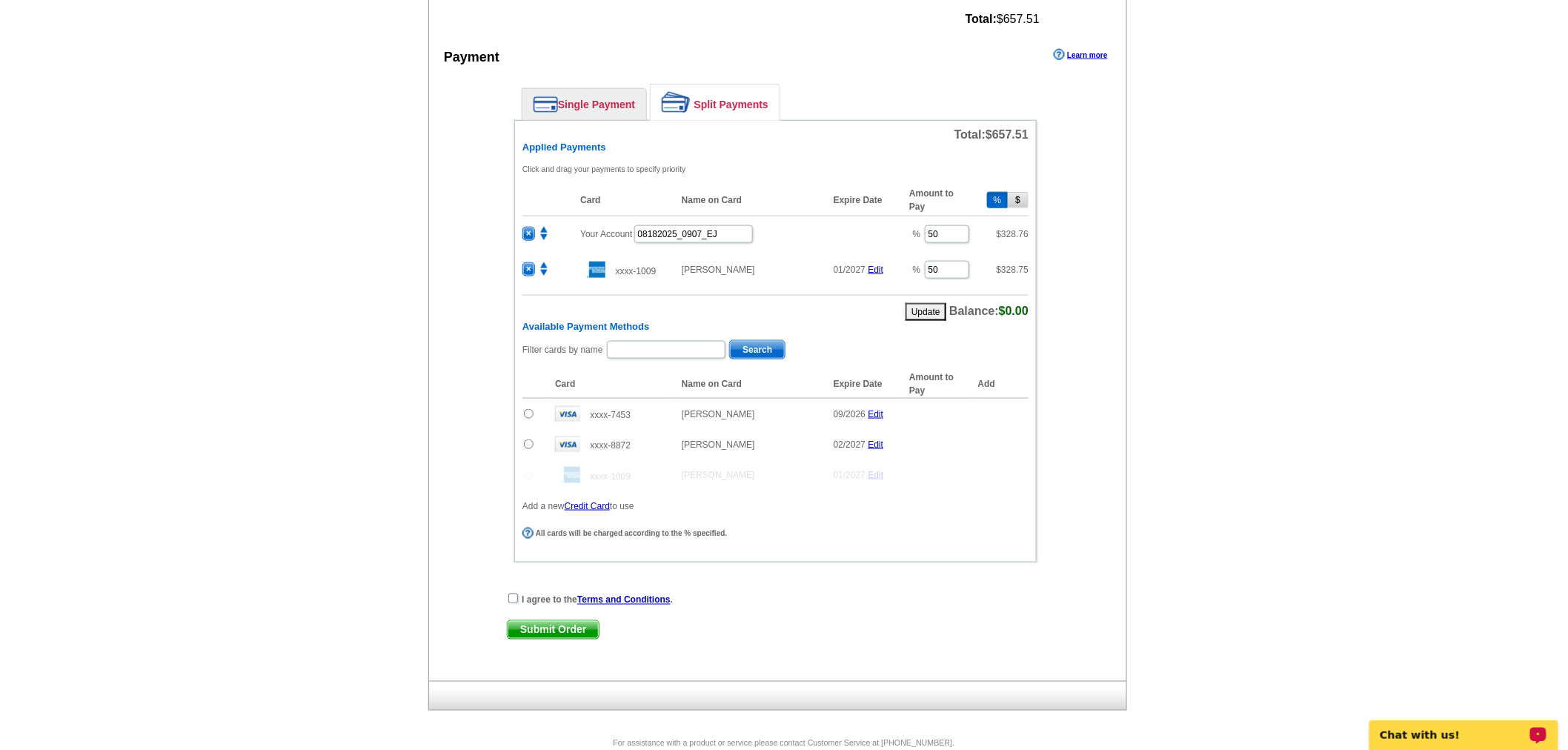
click at [509, 594] on input "checkbox" at bounding box center [513, 598] width 9 height 9
checkbox input "true"
click at [541, 621] on span "Submit Order" at bounding box center [553, 630] width 91 height 18
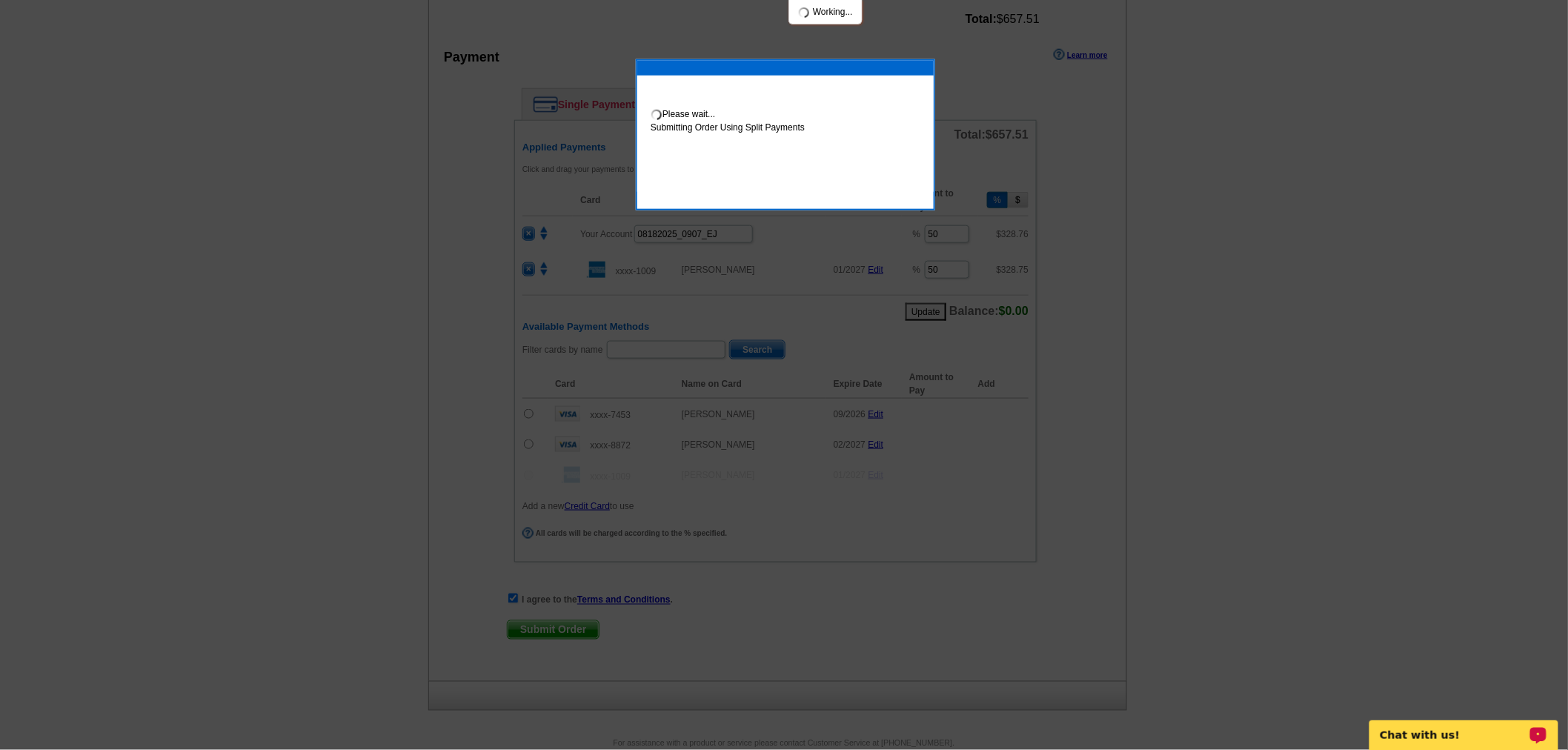
scroll to position [689, 0]
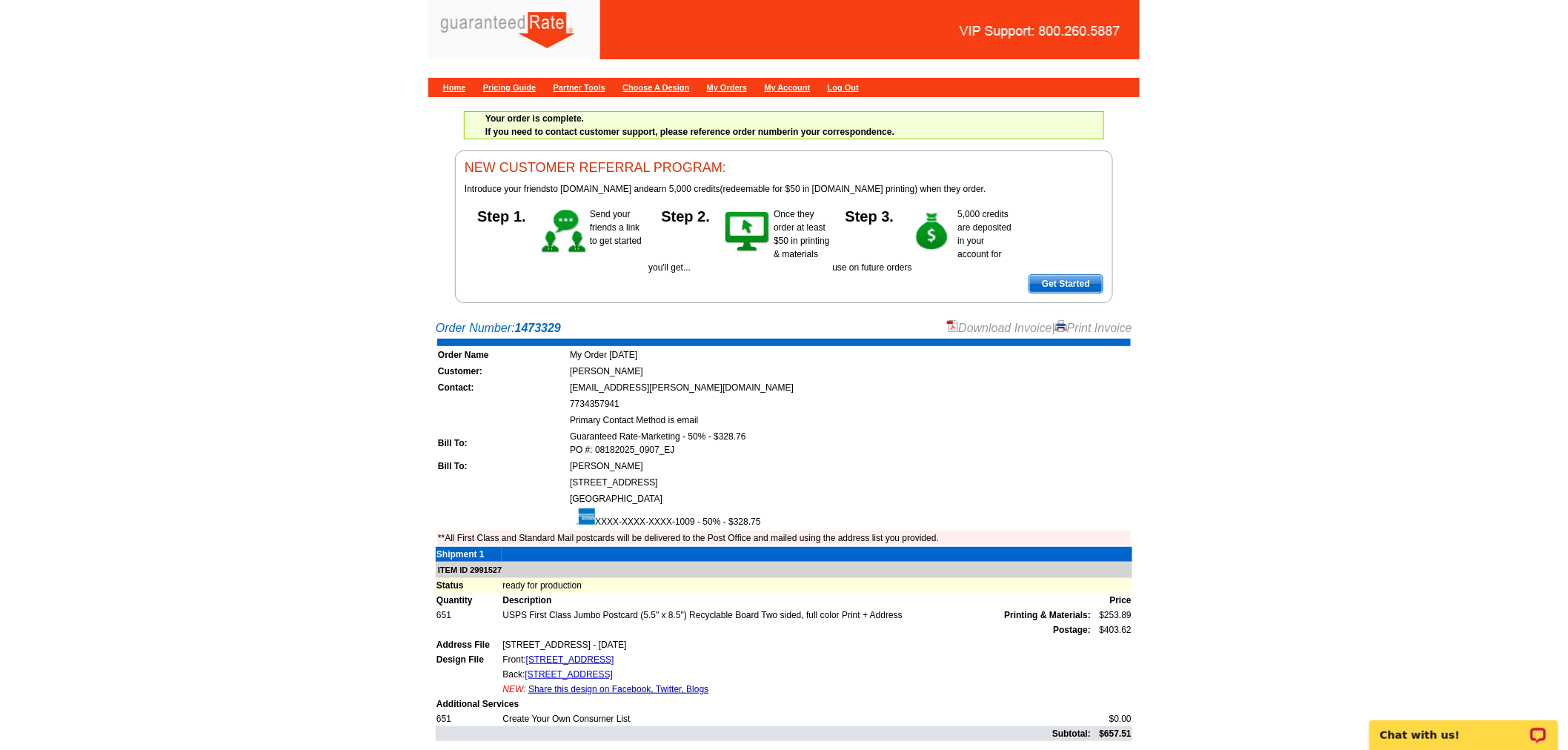
click at [988, 318] on main "Order Number: 1473329 Download Invoice | Print Invoice Order Name My Order [DAT…" at bounding box center [784, 576] width 1568 height 529
click at [971, 328] on link "Download Invoice" at bounding box center [999, 328] width 105 height 12
